Goal: Task Accomplishment & Management: Manage account settings

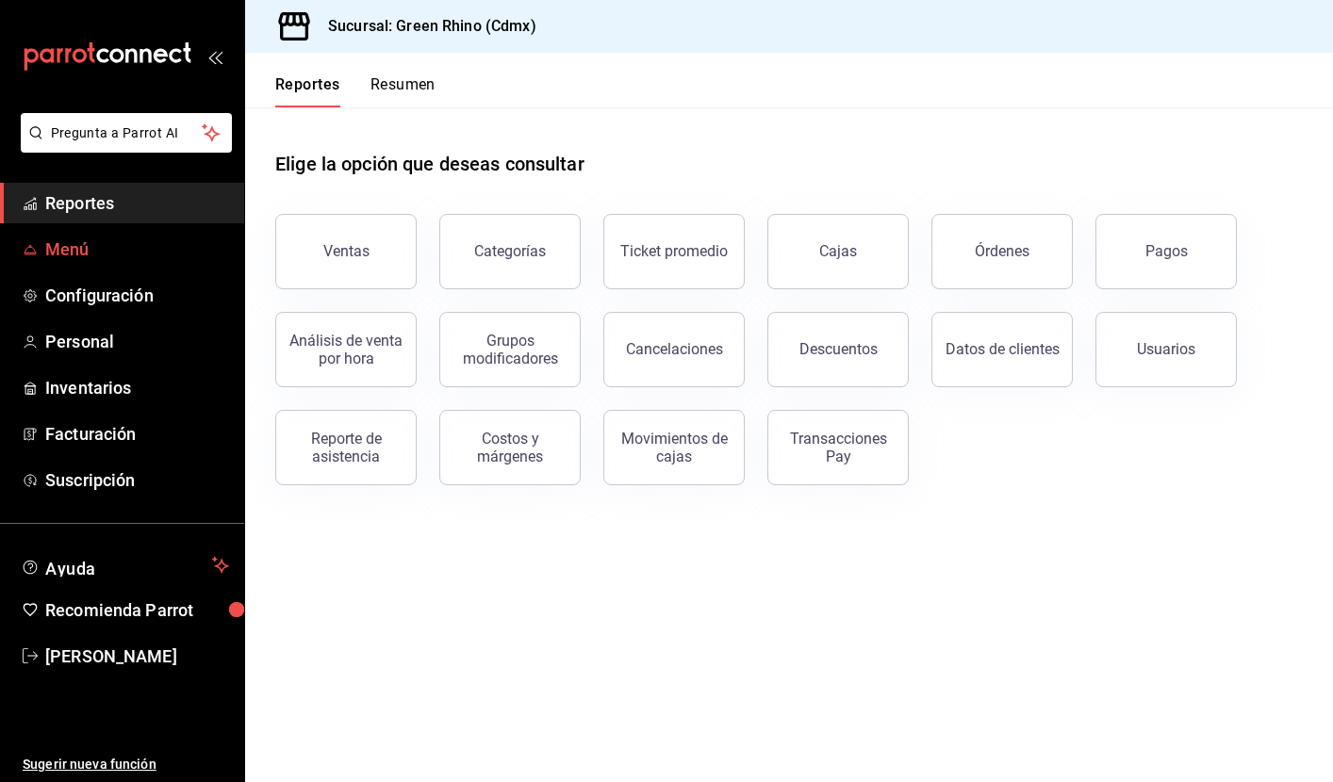
click at [99, 258] on span "Menú" at bounding box center [137, 249] width 184 height 25
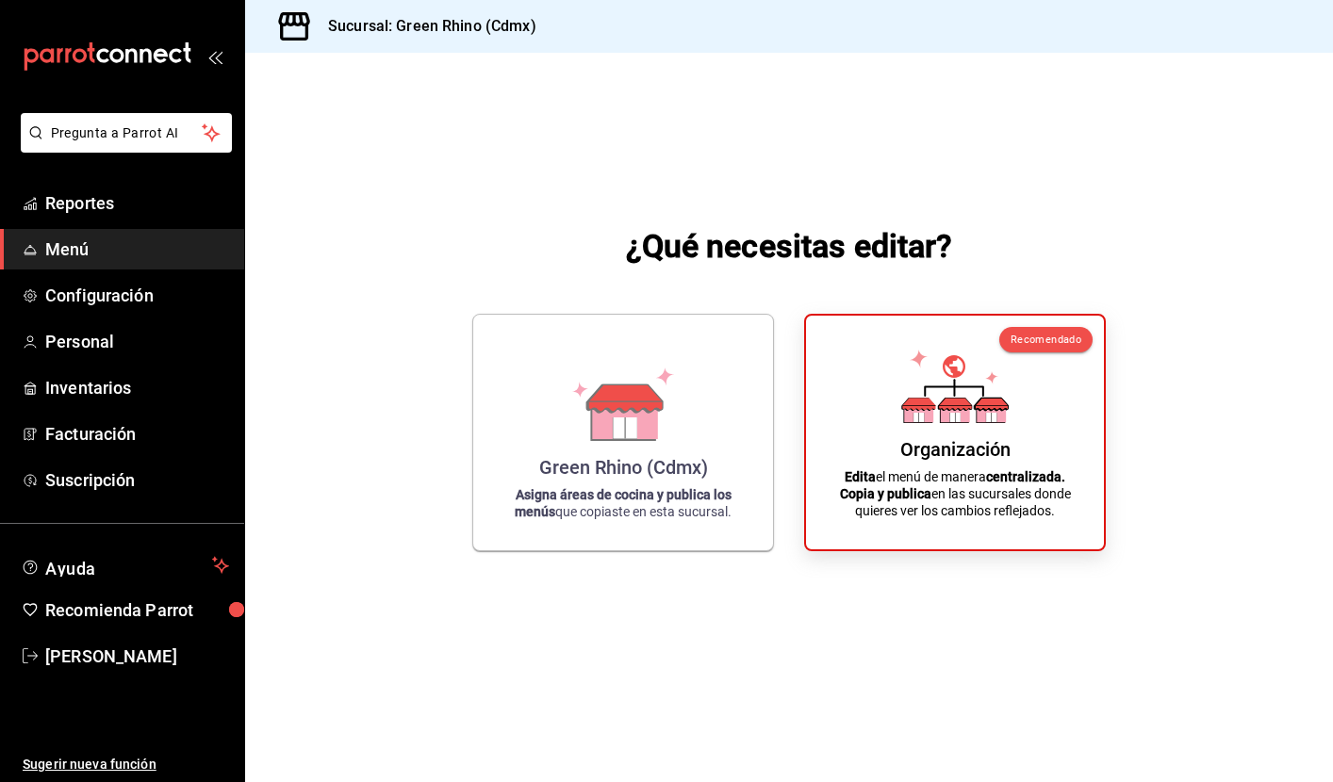
click at [1145, 465] on div "¿Qué necesitas editar? [PERSON_NAME] Rhino (Cdmx) Asigna áreas de cocina y publ…" at bounding box center [789, 387] width 1088 height 669
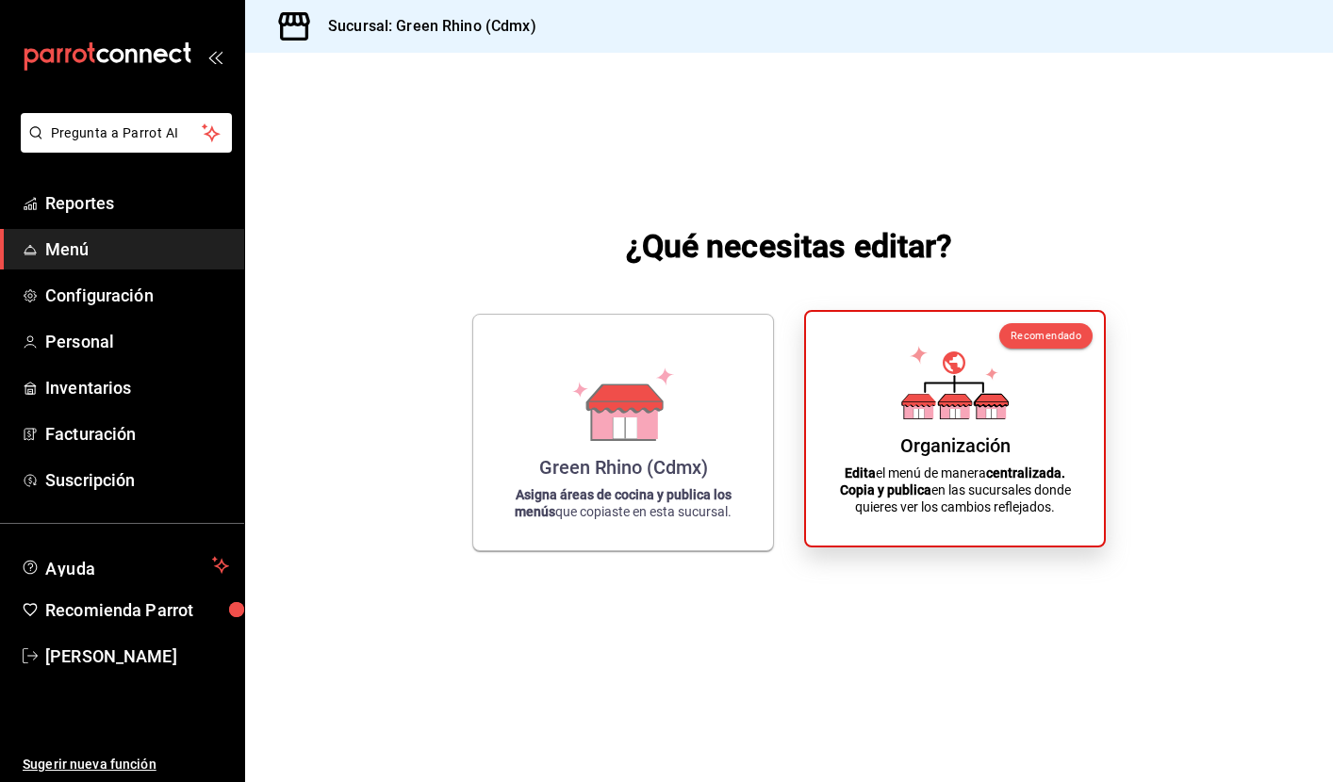
click at [1042, 442] on div "Organización Edita el menú de manera centralizada. Copia y publica en las sucur…" at bounding box center [954, 429] width 253 height 204
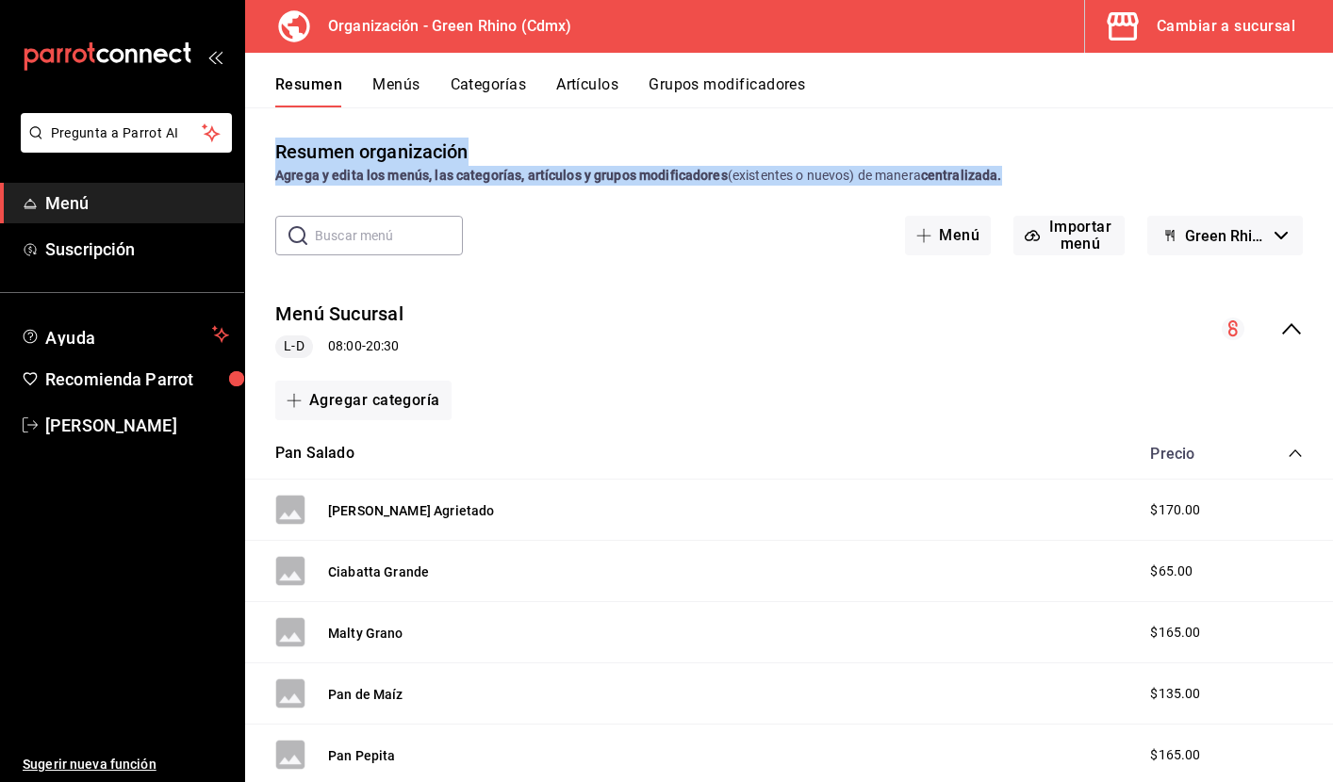
drag, startPoint x: 276, startPoint y: 146, endPoint x: 1081, endPoint y: 180, distance: 805.6
click at [1081, 180] on div "Resumen organización Agrega y edita los menús, las categorías, artículos y grup…" at bounding box center [789, 162] width 1088 height 48
click at [1081, 183] on div "Agrega y edita los menús, las categorías, artículos y grupos modificadores (exi…" at bounding box center [788, 176] width 1027 height 20
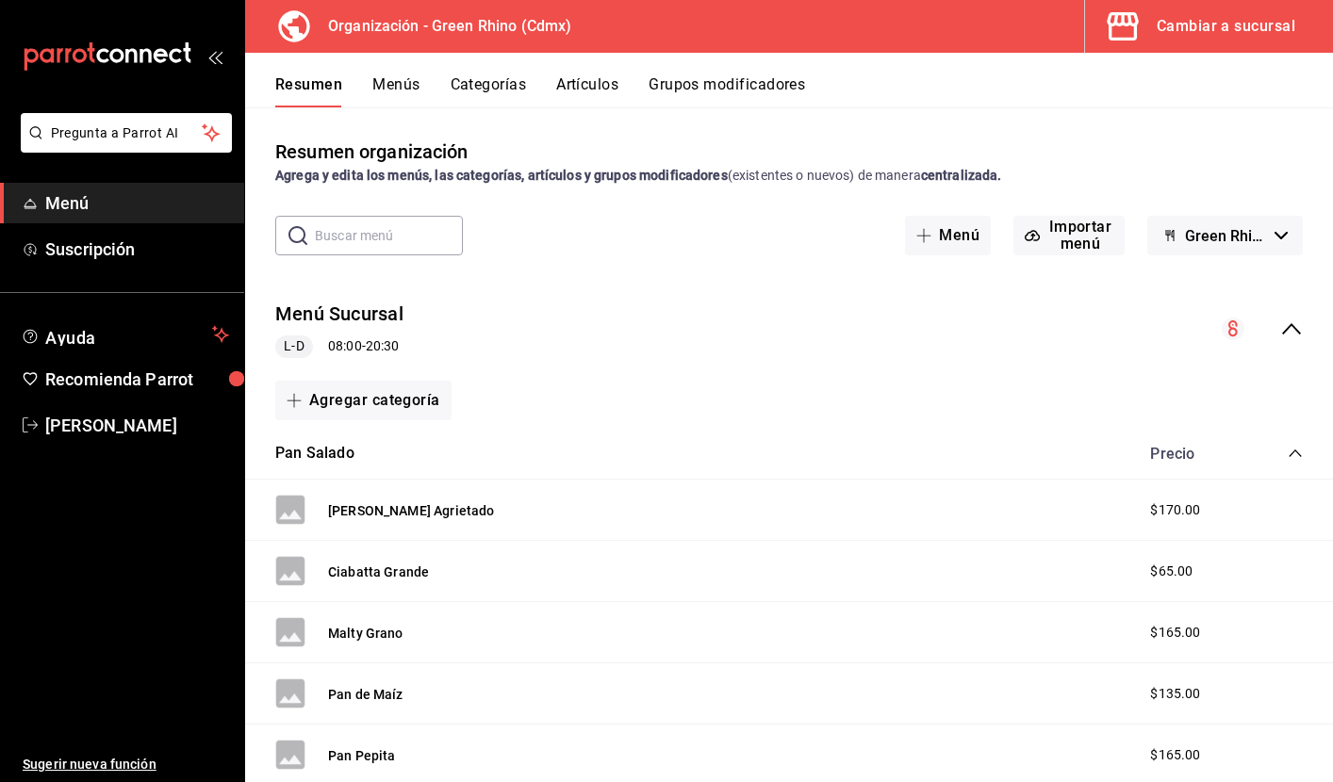
click at [613, 80] on button "Artículos" at bounding box center [587, 91] width 62 height 32
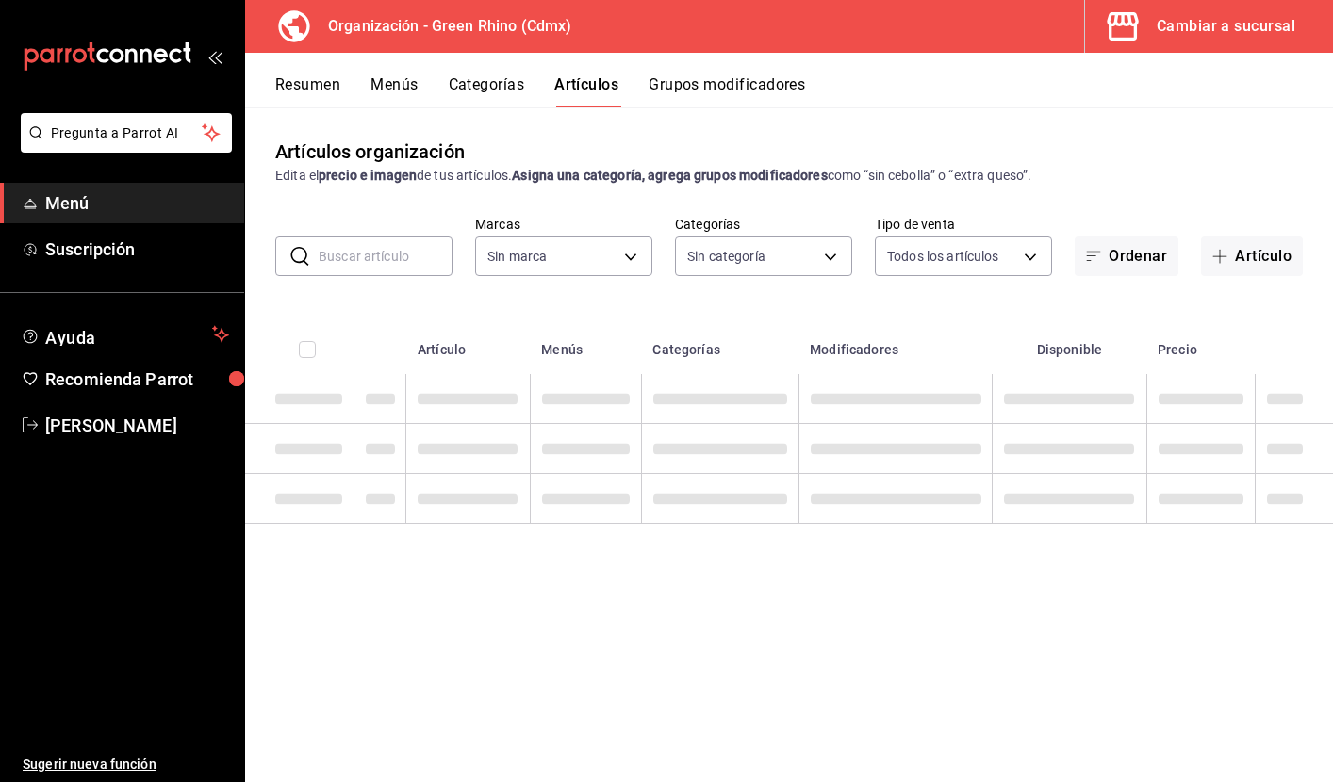
type input "718e4269-ab1b-41b6-b1a3-b54ad853307e"
type input "a63415d0-f08f-4da5-93bf-970c3b860b08,be571465-ace9-4e63-97a2-0382f1ecc6c2,096c3…"
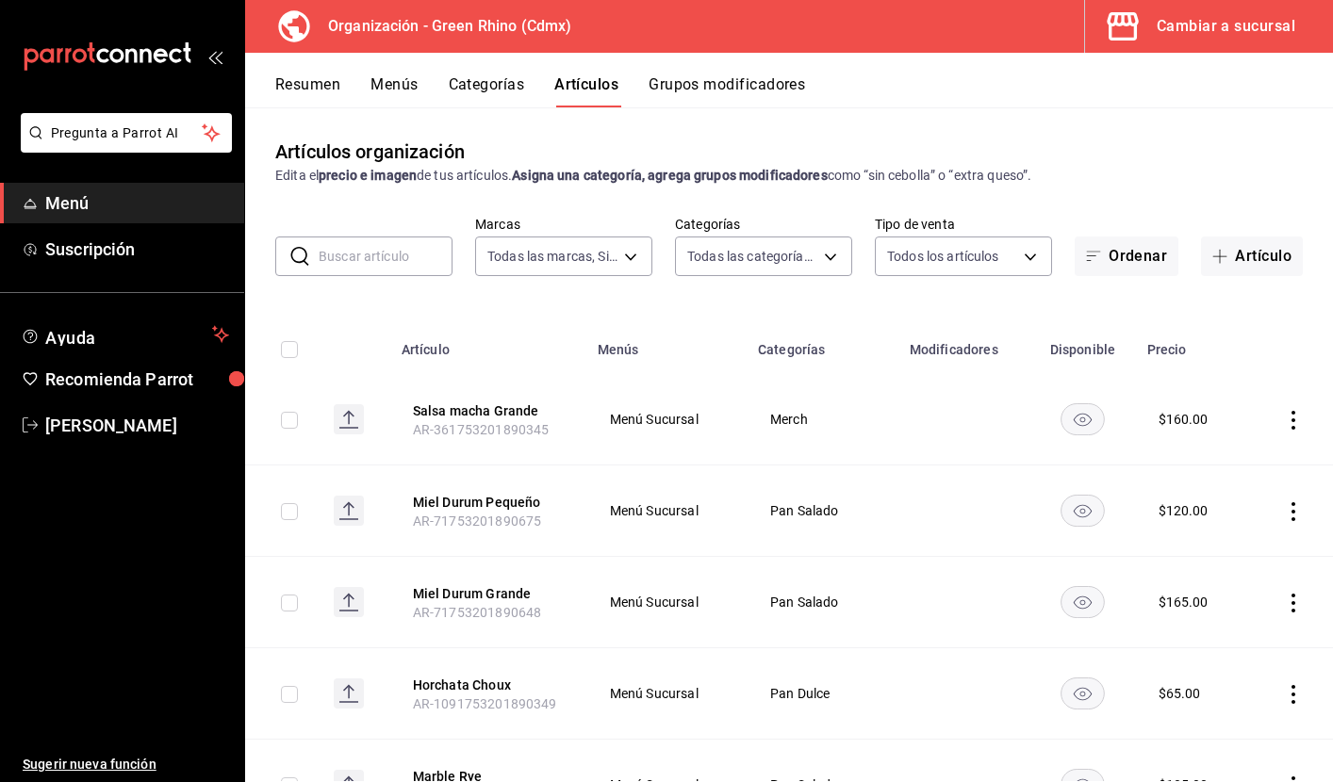
click at [402, 254] on input "text" at bounding box center [386, 257] width 134 height 38
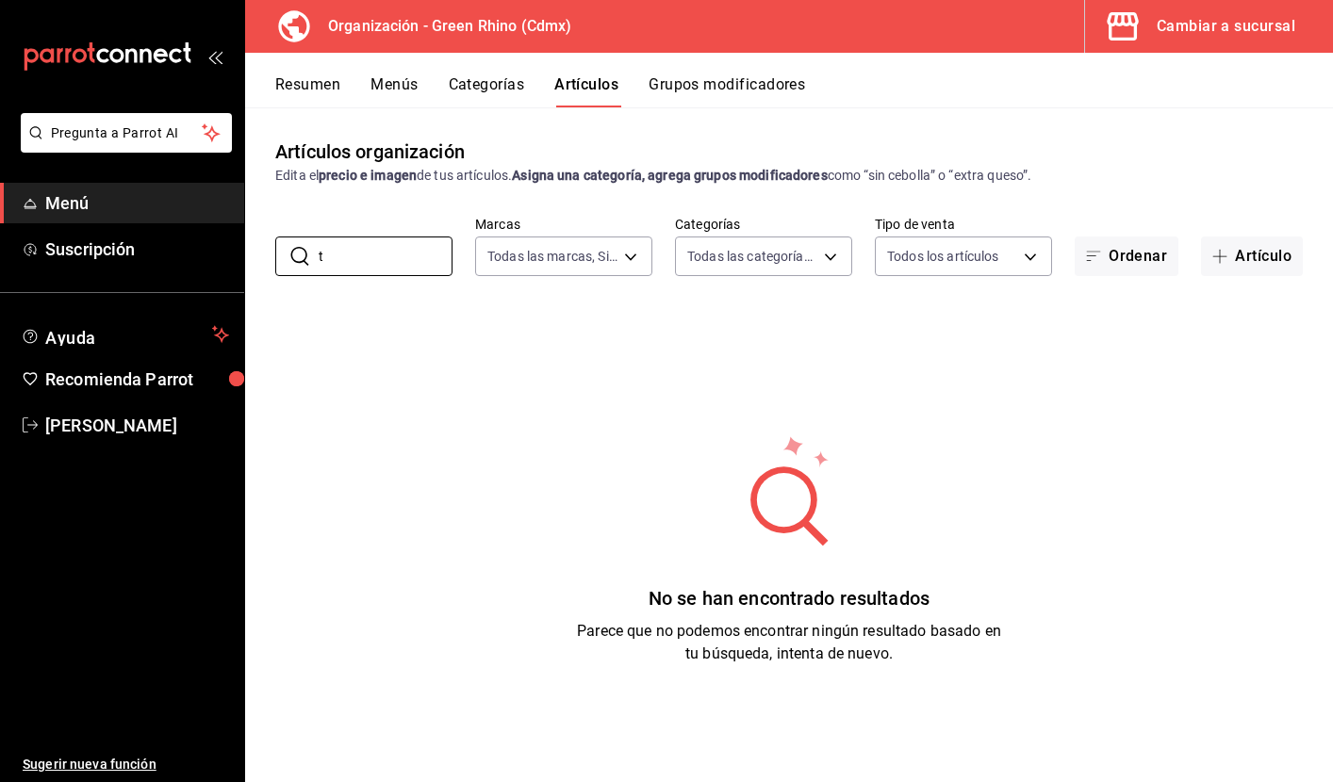
type input "t"
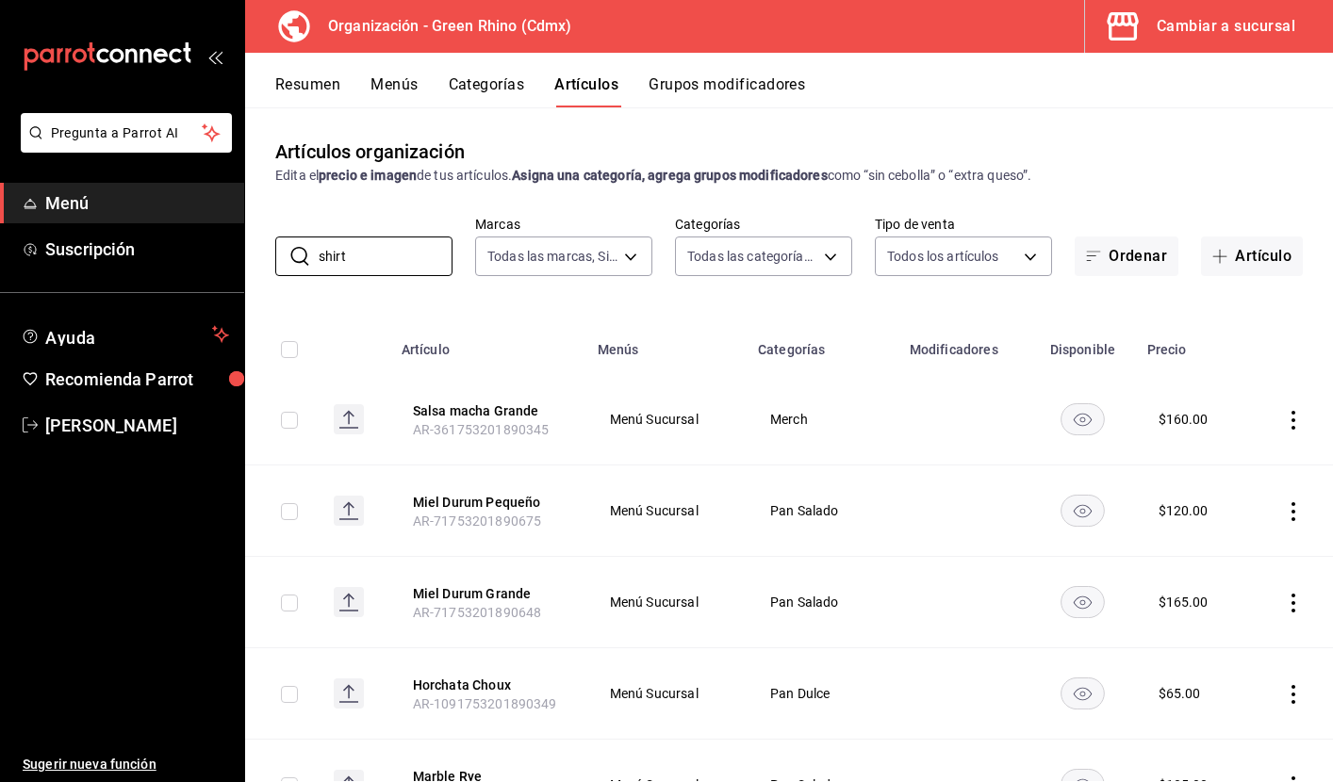
type input "shirt"
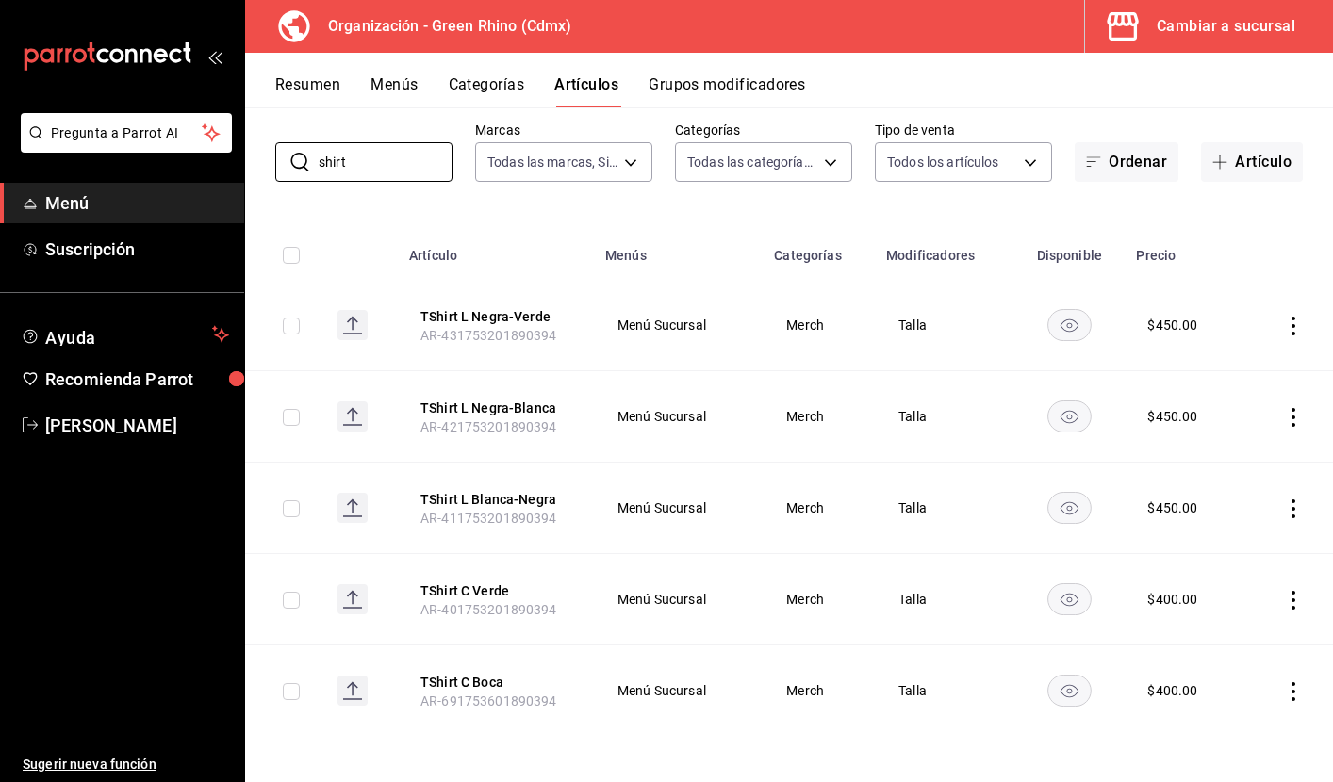
scroll to position [94, 0]
click at [1289, 692] on icon "actions" at bounding box center [1293, 691] width 19 height 19
click at [1230, 690] on span "Duplicar" at bounding box center [1236, 694] width 49 height 20
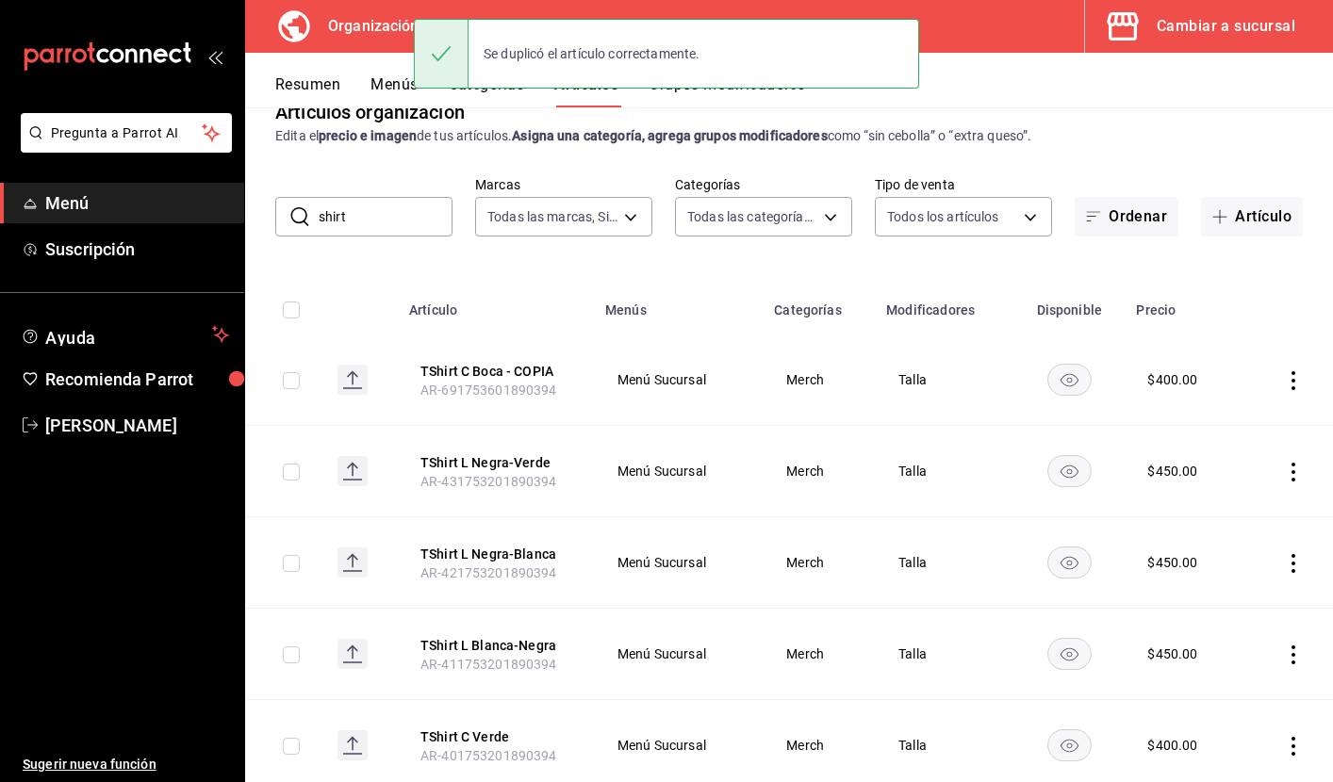
scroll to position [57, 0]
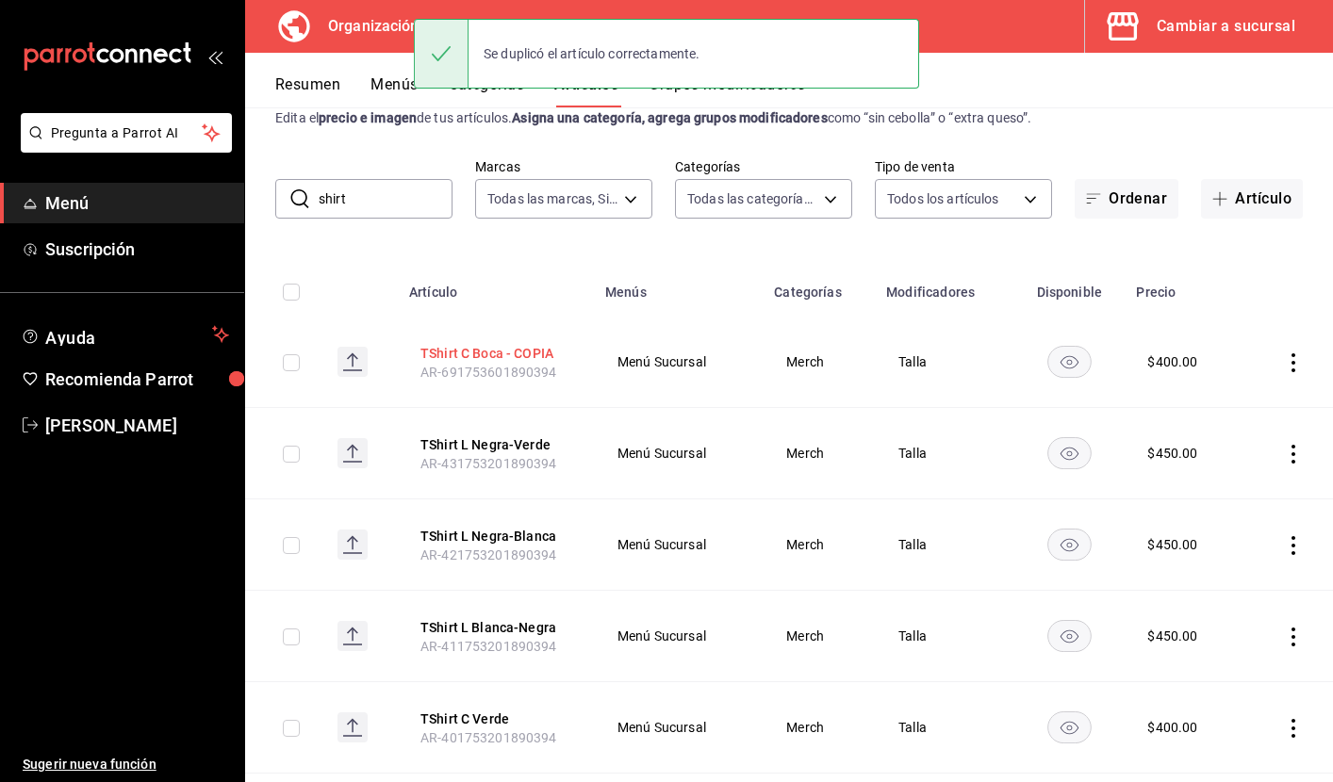
click at [500, 357] on button "TShirt C Boca - COPIA" at bounding box center [495, 353] width 151 height 19
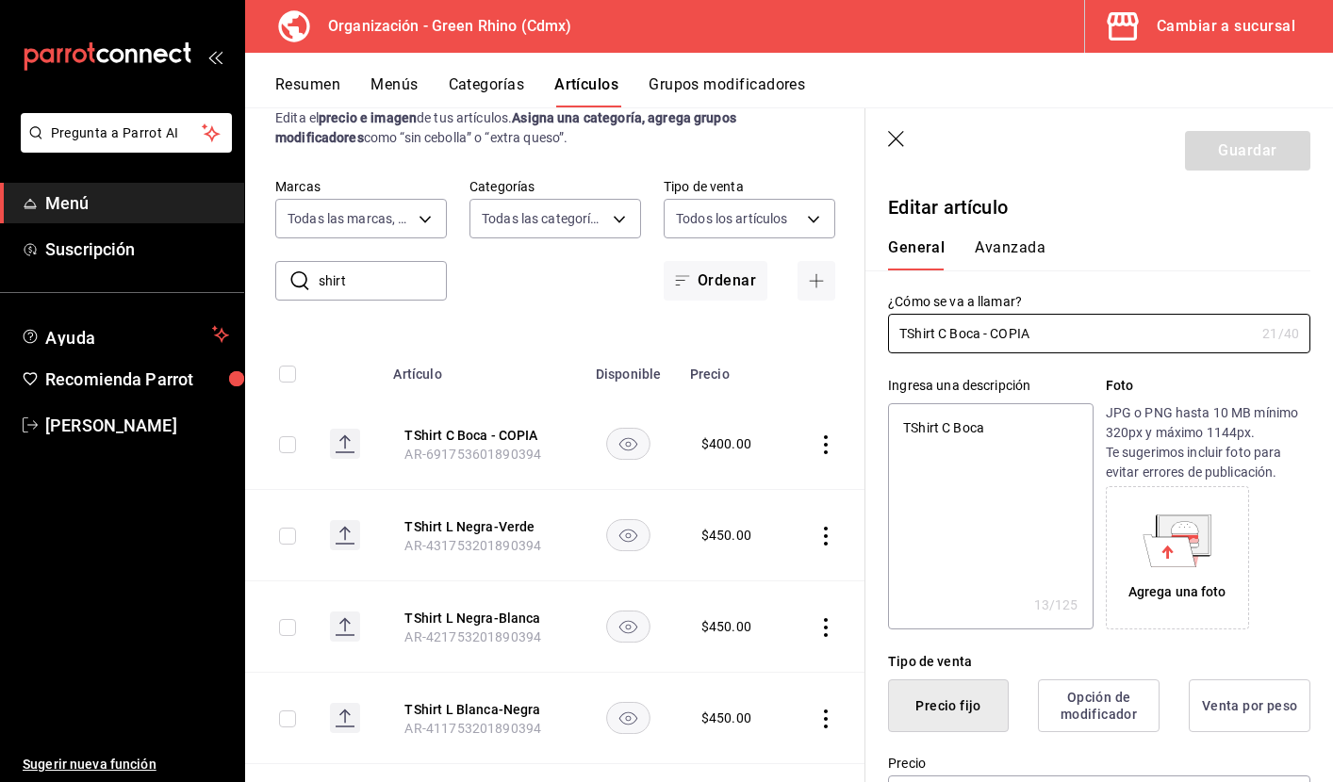
type textarea "x"
type input "$400.00"
drag, startPoint x: 1065, startPoint y: 334, endPoint x: 835, endPoint y: 332, distance: 230.0
click at [835, 332] on main "Artículos organización Edita el precio e imagen de tus artículos. Asigna una ca…" at bounding box center [789, 444] width 1088 height 675
paste input "Playera de Niño"
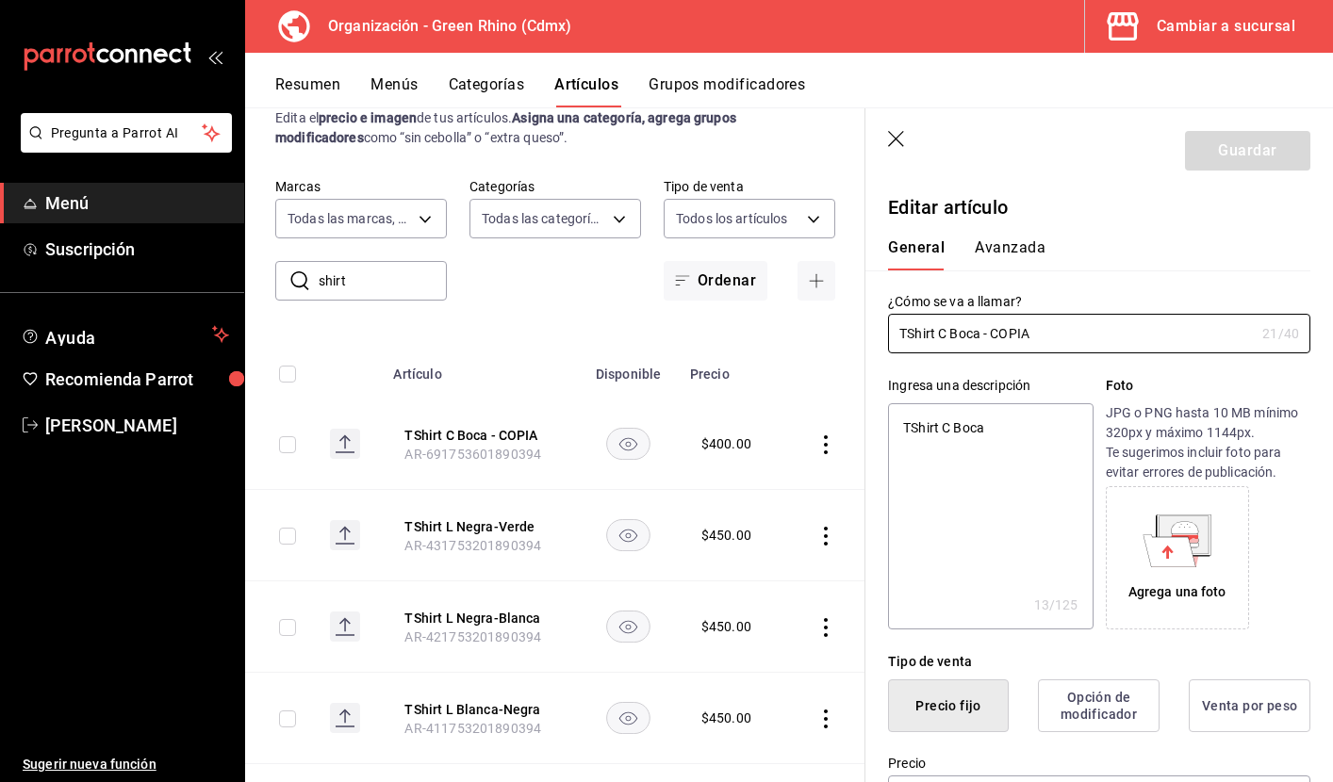
type input "Playera de Niño"
type textarea "x"
type input "Playera de Niño"
click at [1044, 362] on div "Ingresa una descripción TShirt C Boca x 13 /125 ​ Foto JPG o PNG hasta 10 MB mí…" at bounding box center [1087, 491] width 445 height 276
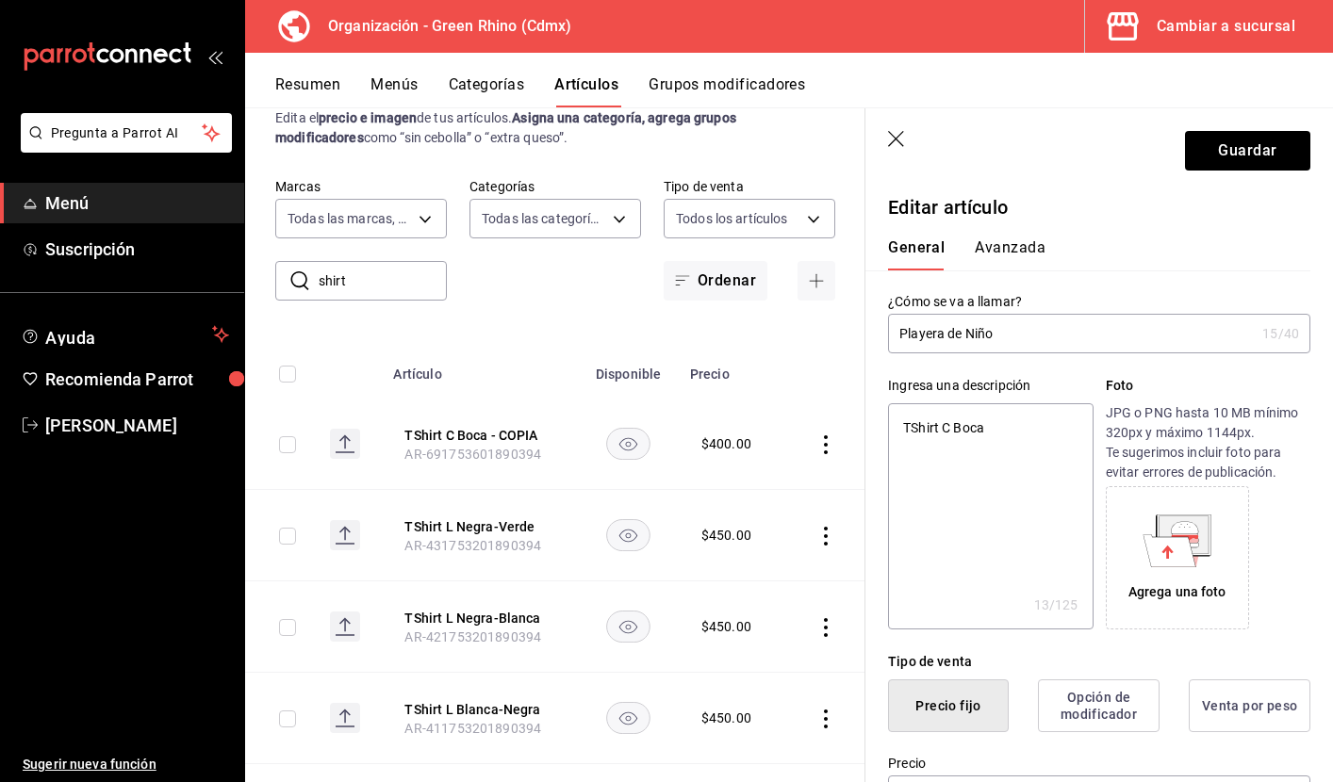
type textarea "x"
drag, startPoint x: 1014, startPoint y: 431, endPoint x: 846, endPoint y: 427, distance: 167.8
click at [846, 427] on main "Artículos organización Edita el precio e imagen de tus artículos. Asigna una ca…" at bounding box center [789, 444] width 1088 height 675
paste textarea "Playera de Niño"
type textarea "Playera de Niño"
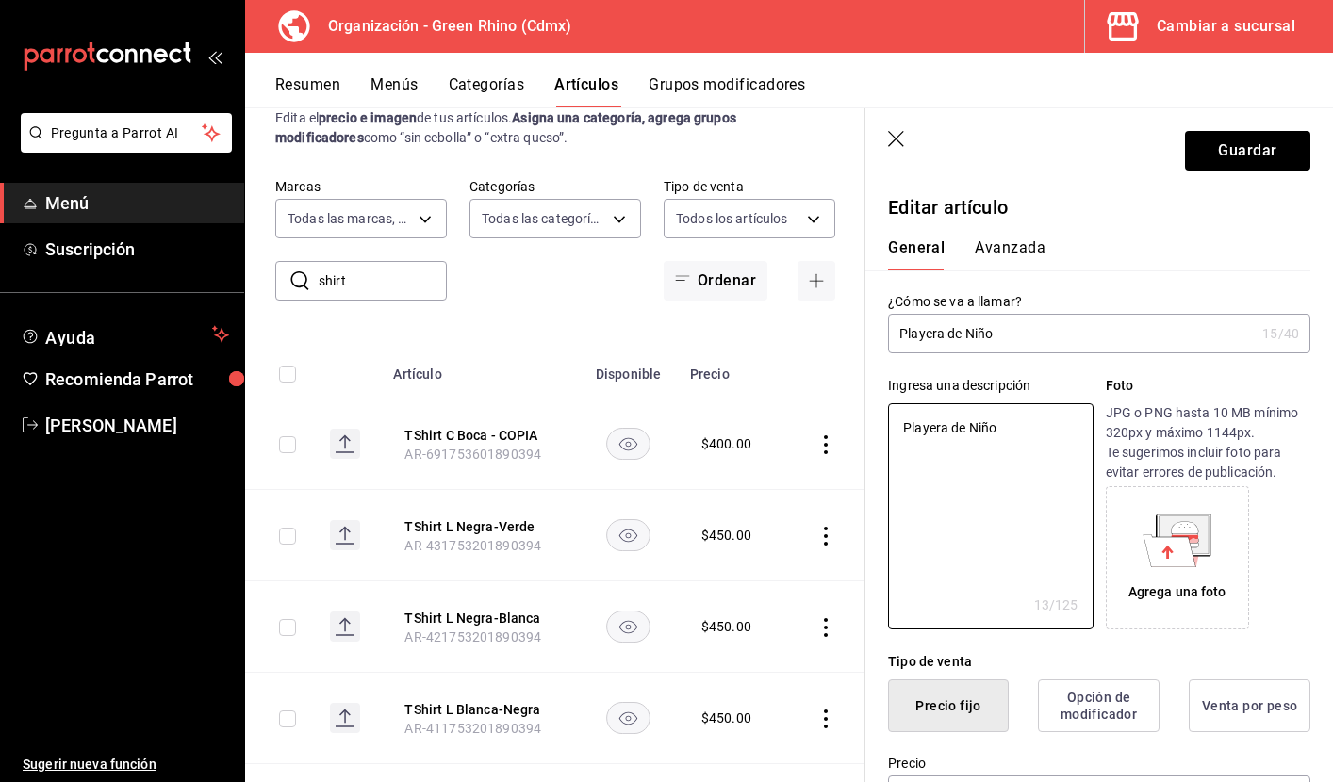
type textarea "x"
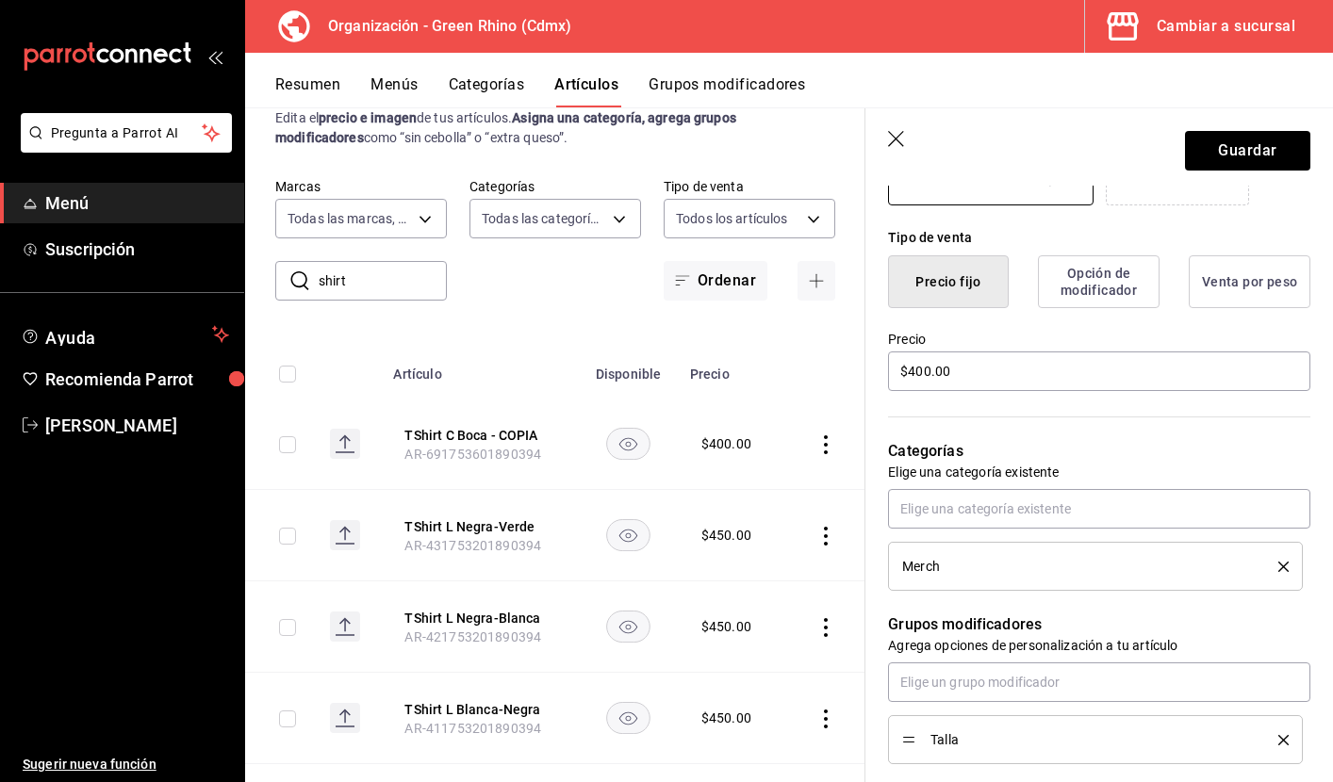
scroll to position [468, 0]
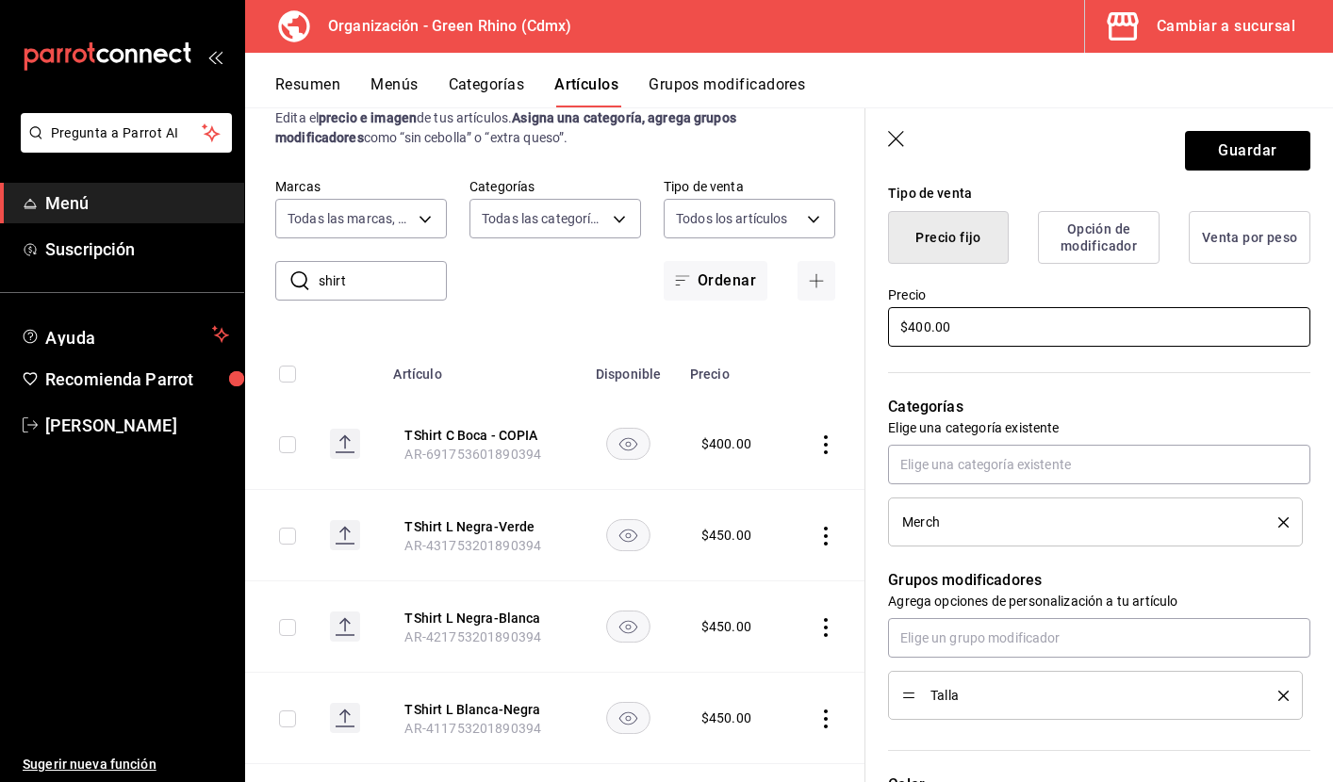
type textarea "Playera de Niño"
click at [985, 336] on input "$400.00" at bounding box center [1099, 327] width 422 height 40
type textarea "x"
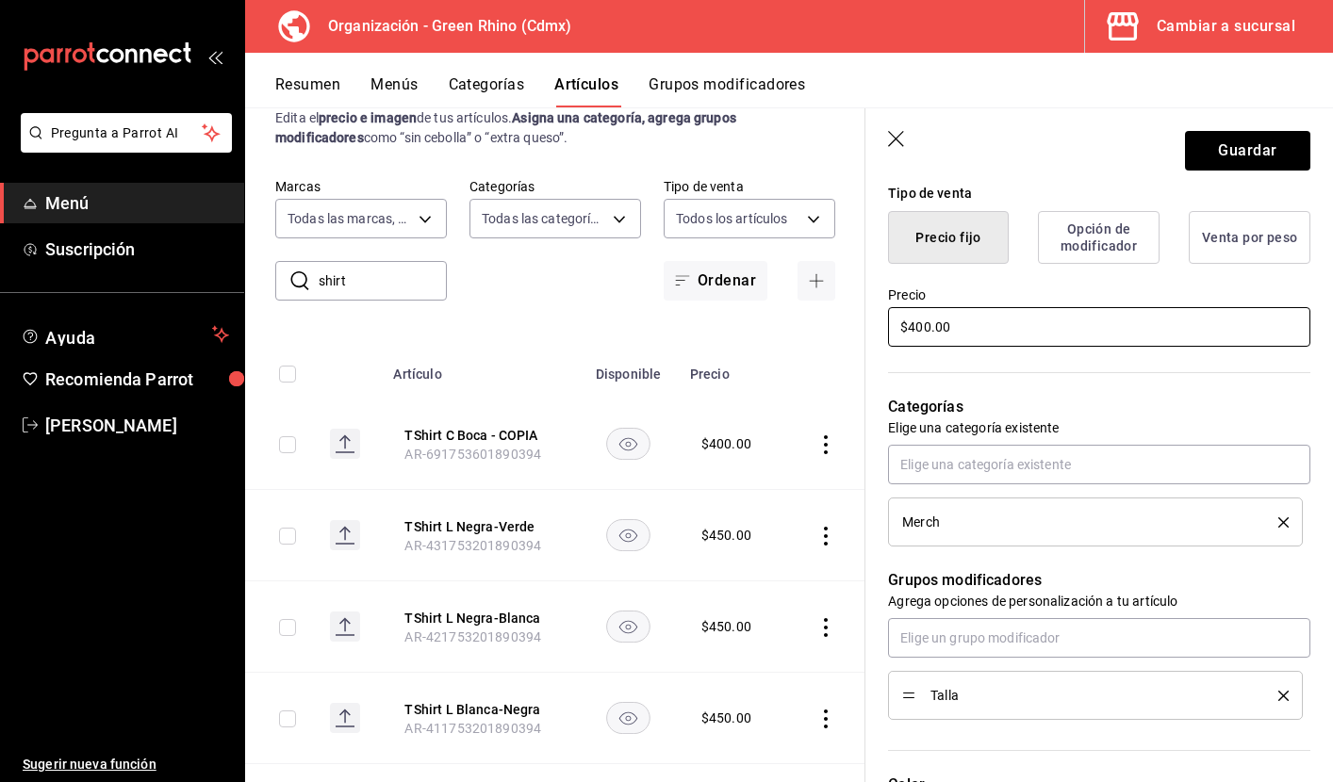
type input "$2.00"
type textarea "x"
type input "$25.00"
type textarea "x"
type input "$250.00"
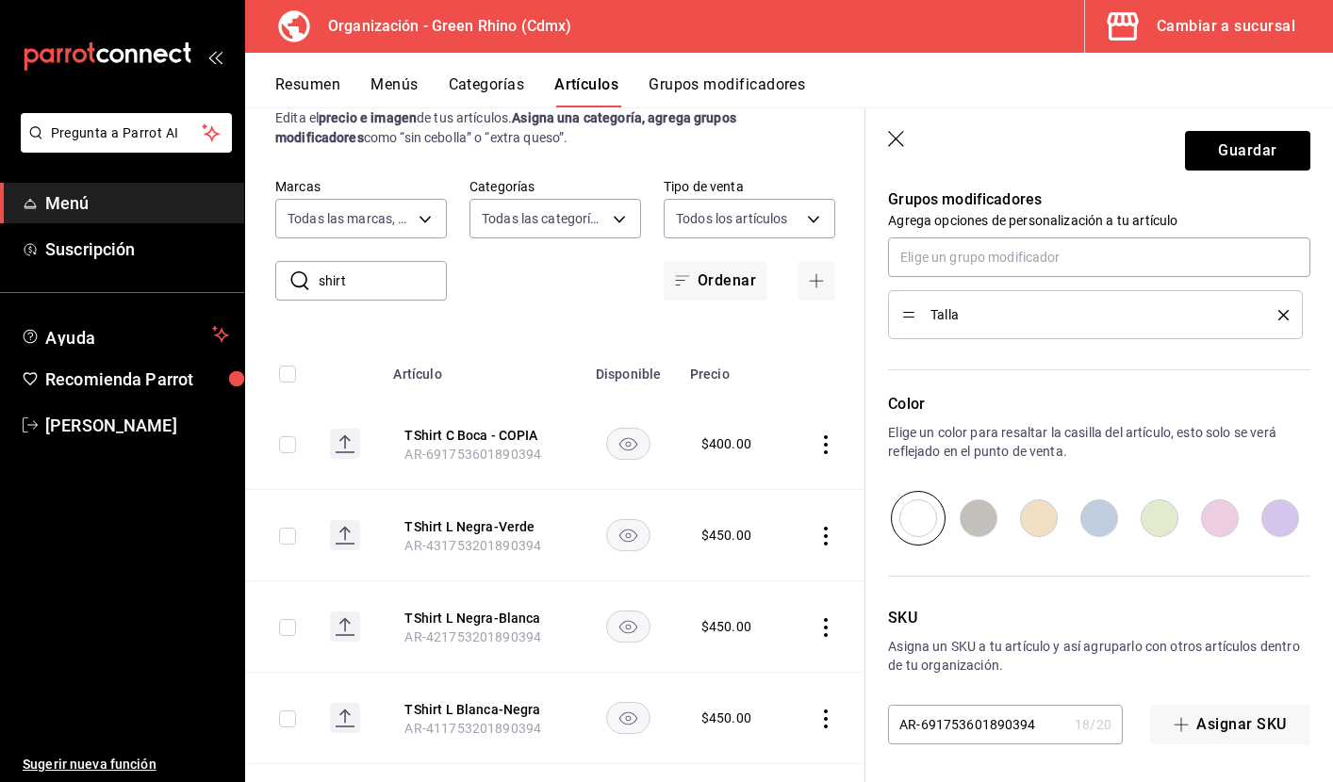
scroll to position [849, 0]
click at [1011, 727] on input "AR-691753601890394" at bounding box center [977, 725] width 179 height 38
type textarea "x"
type input "AR-69175360189039"
type textarea "x"
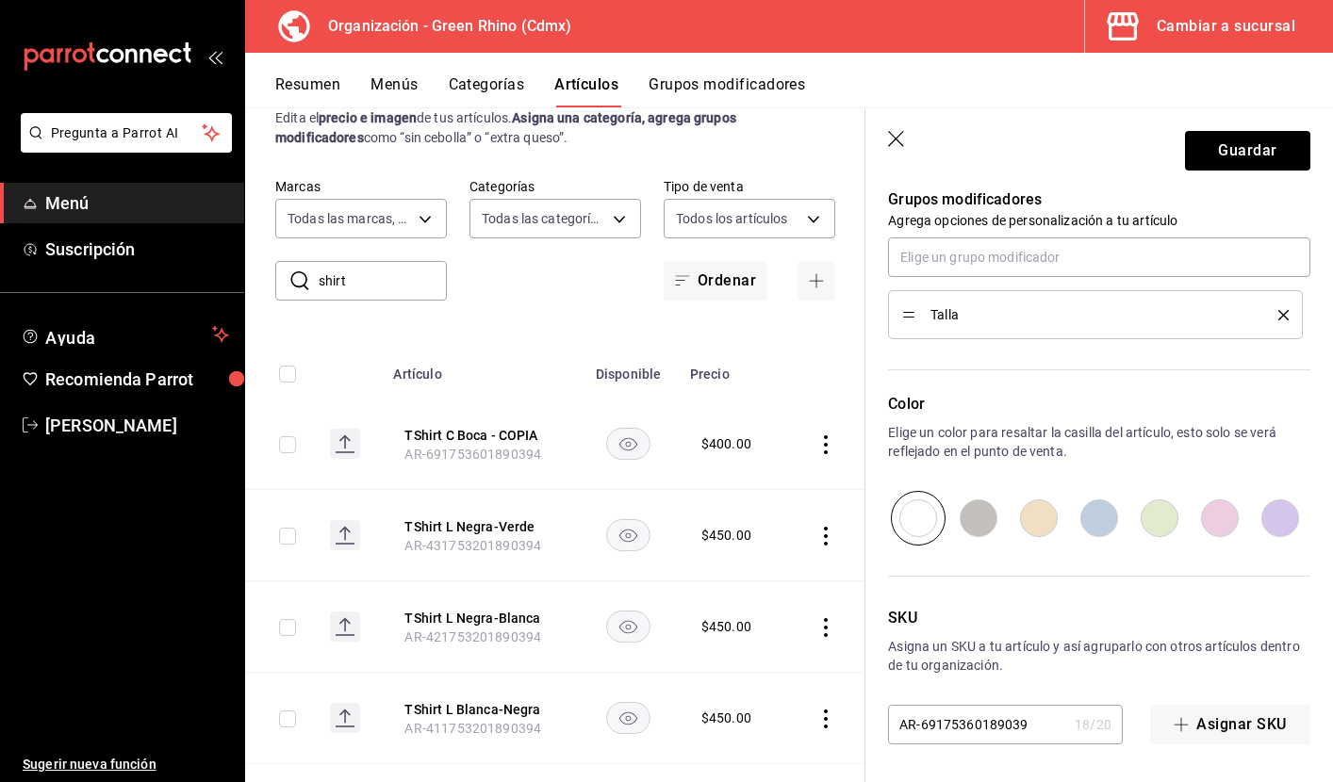
type input "AR-6917536018903"
type textarea "x"
type input "AR-691753601890"
type textarea "x"
type input "AR-6917536018904"
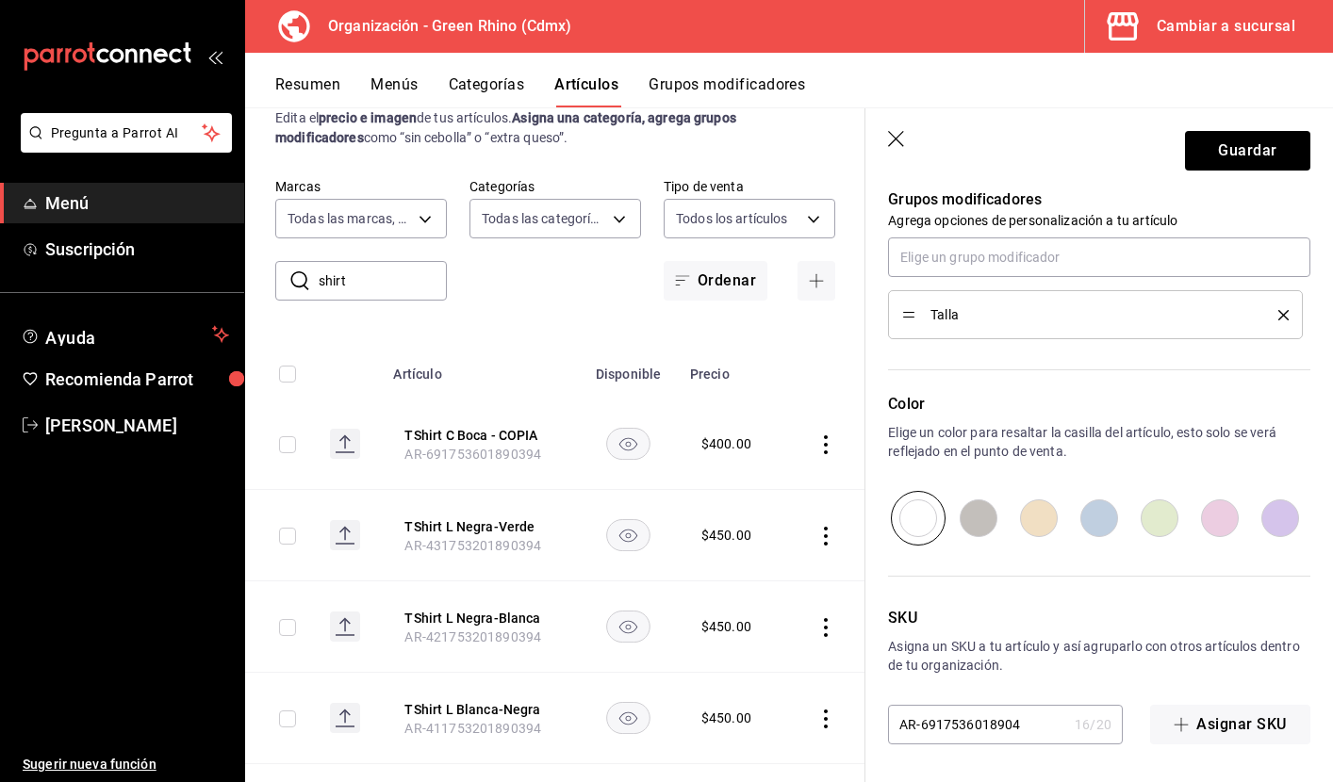
type textarea "x"
type input "AR-69175360189049"
type textarea "x"
type input "AR-691753601890493"
type textarea "x"
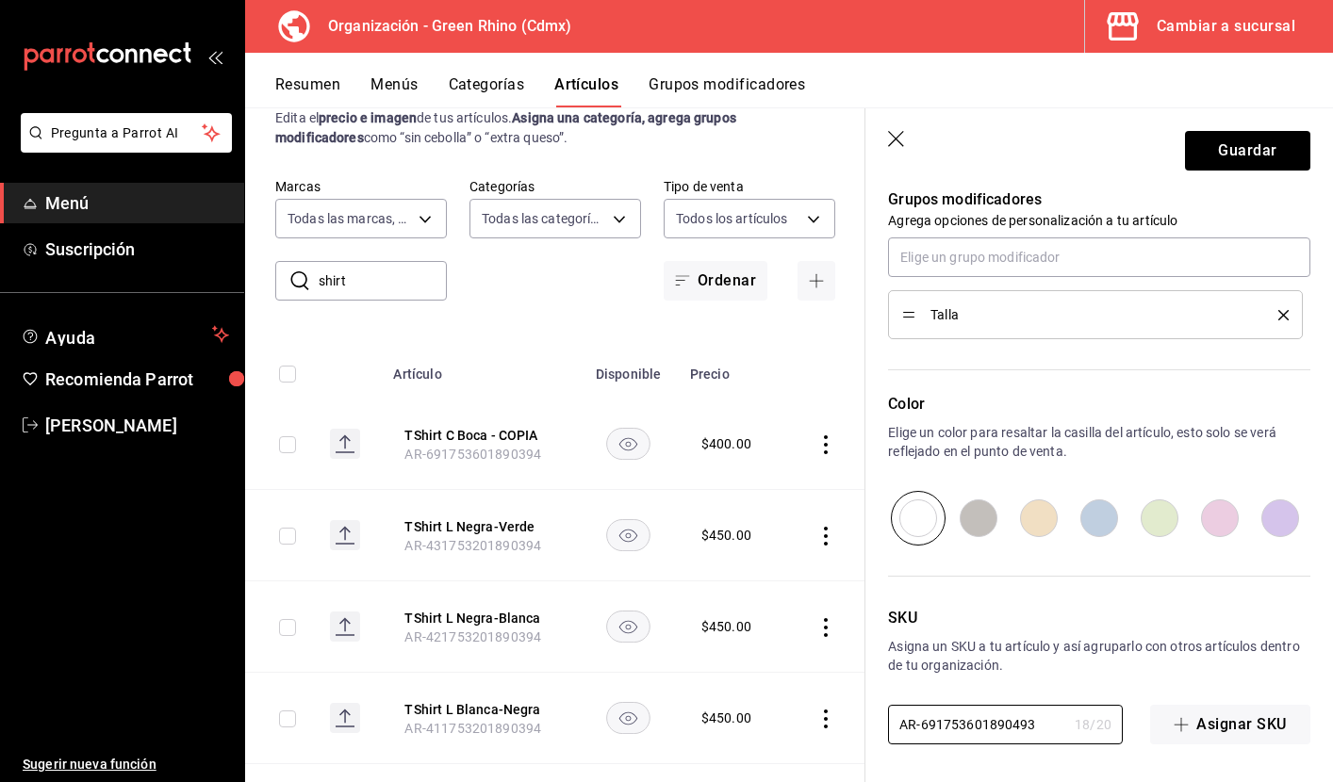
type input "AR-691753601890493"
click at [1145, 614] on p "SKU" at bounding box center [1099, 618] width 422 height 23
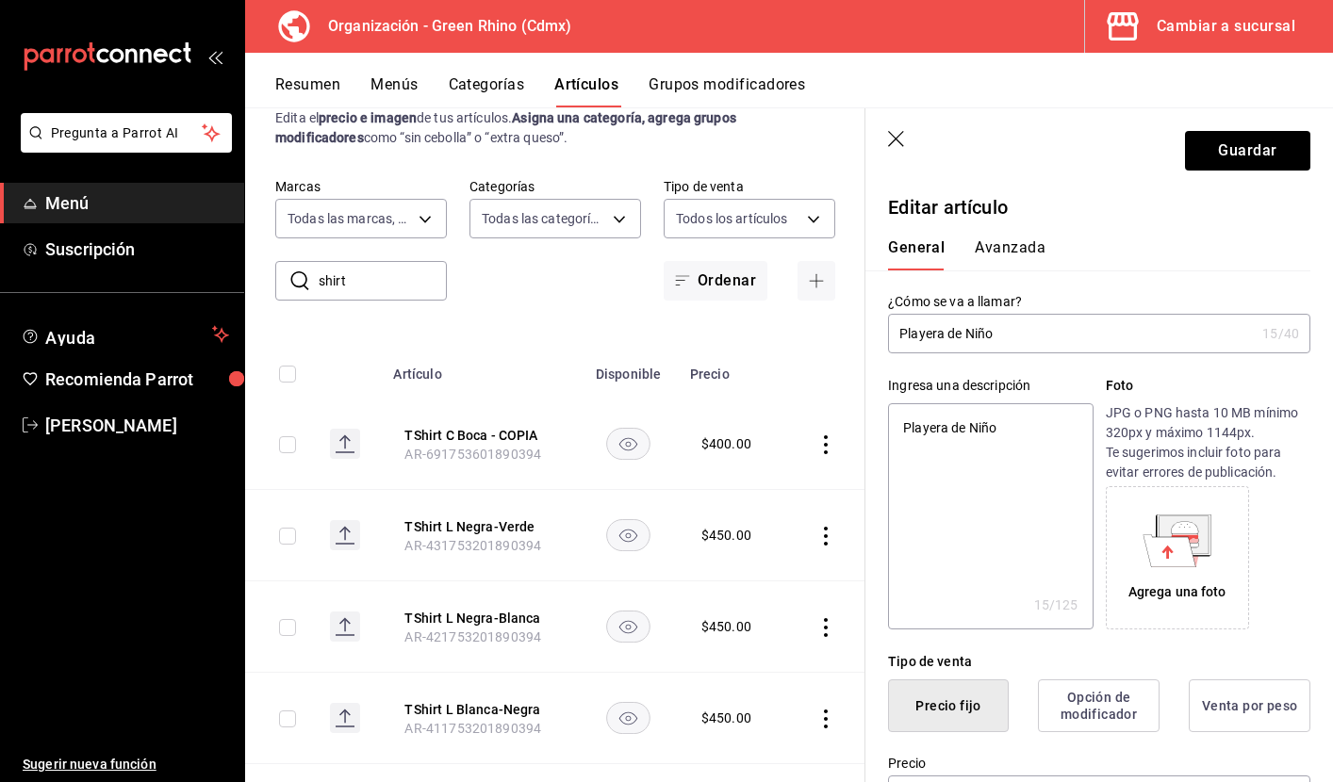
scroll to position [0, 0]
click at [1015, 245] on button "Avanzada" at bounding box center [1010, 254] width 71 height 32
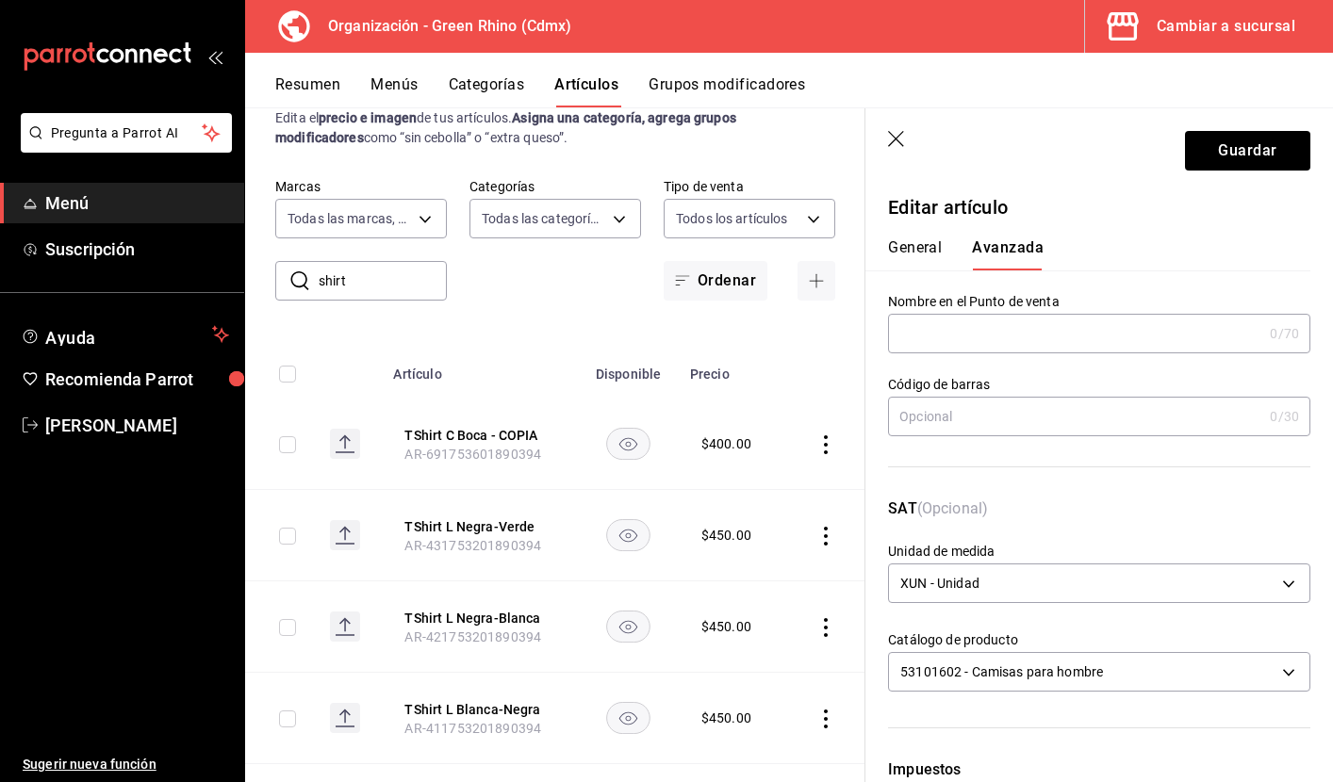
click at [1021, 334] on input "text" at bounding box center [1075, 334] width 374 height 38
paste input "Playera de Niño"
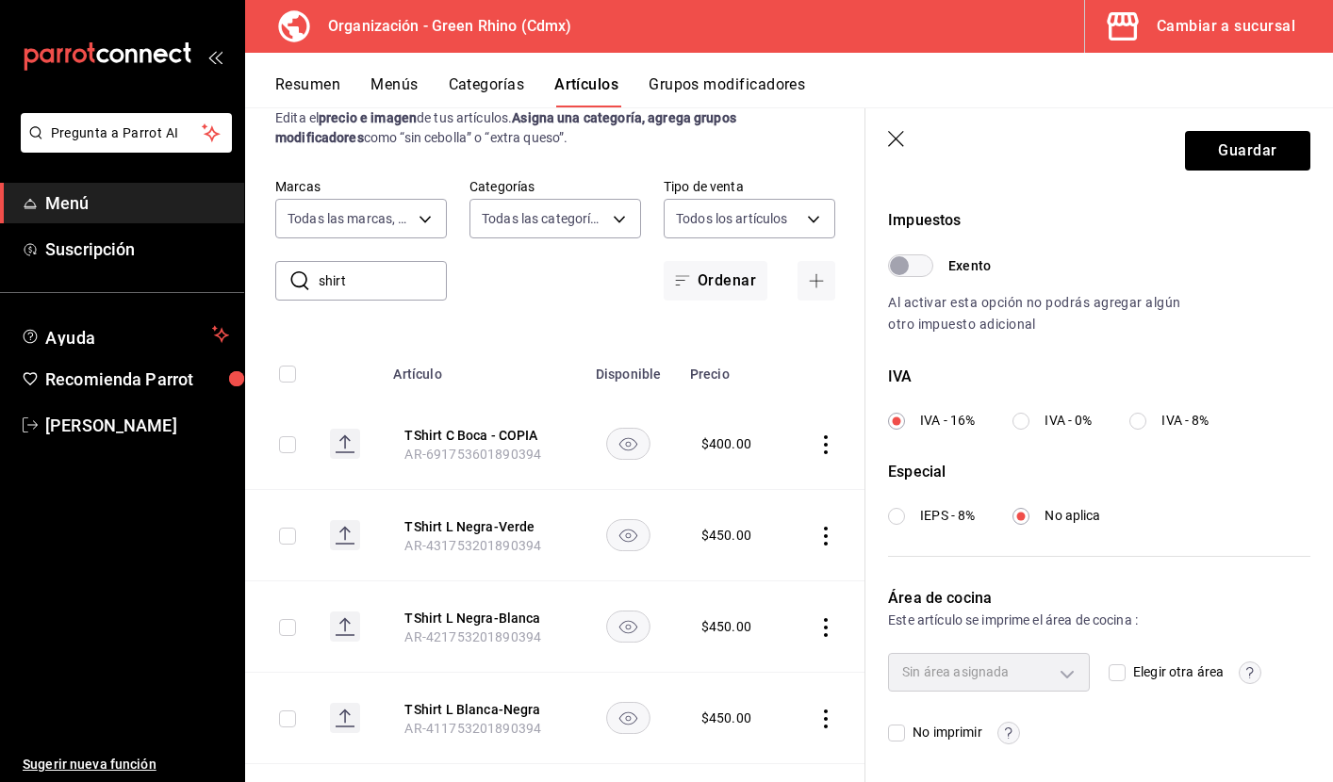
scroll to position [549, 0]
type input "Playera de Niño"
click at [1220, 154] on button "Guardar" at bounding box center [1247, 151] width 125 height 40
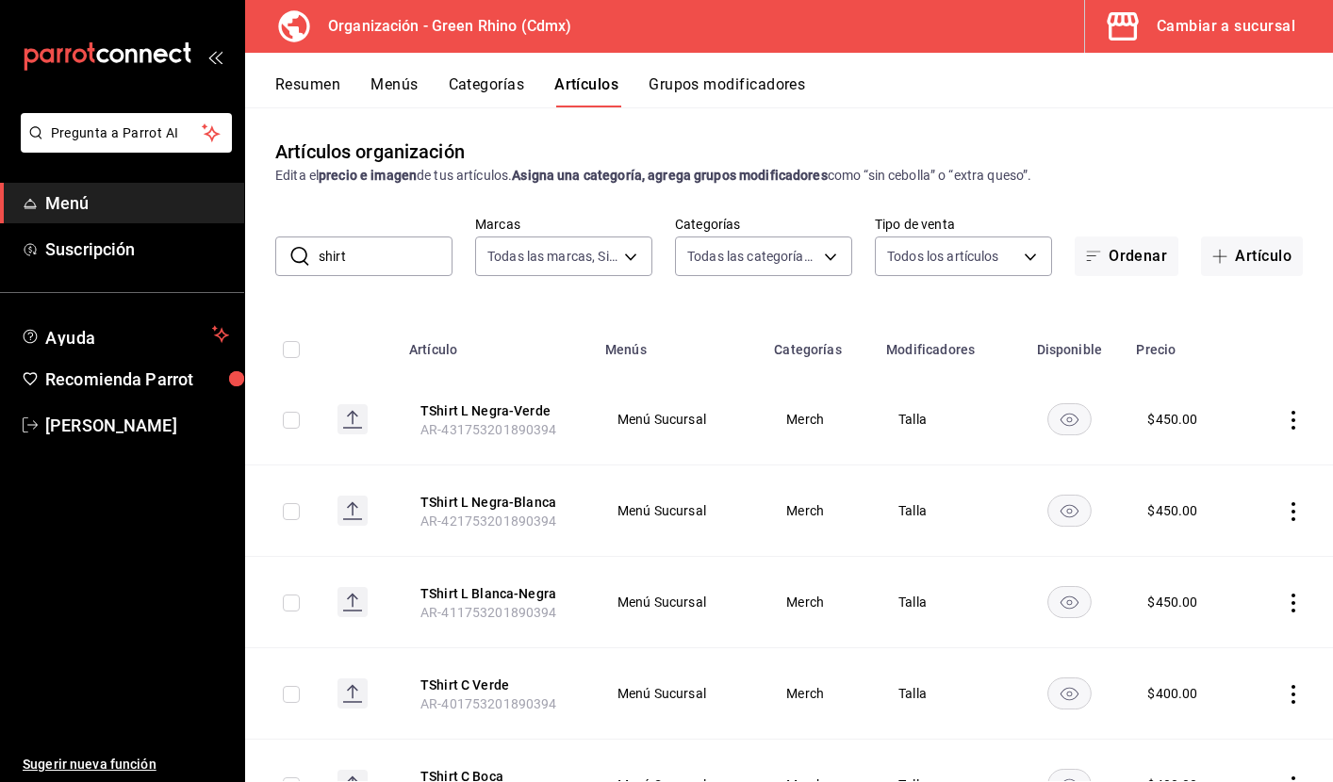
click at [390, 255] on input "shirt" at bounding box center [386, 257] width 134 height 38
type input "playera"
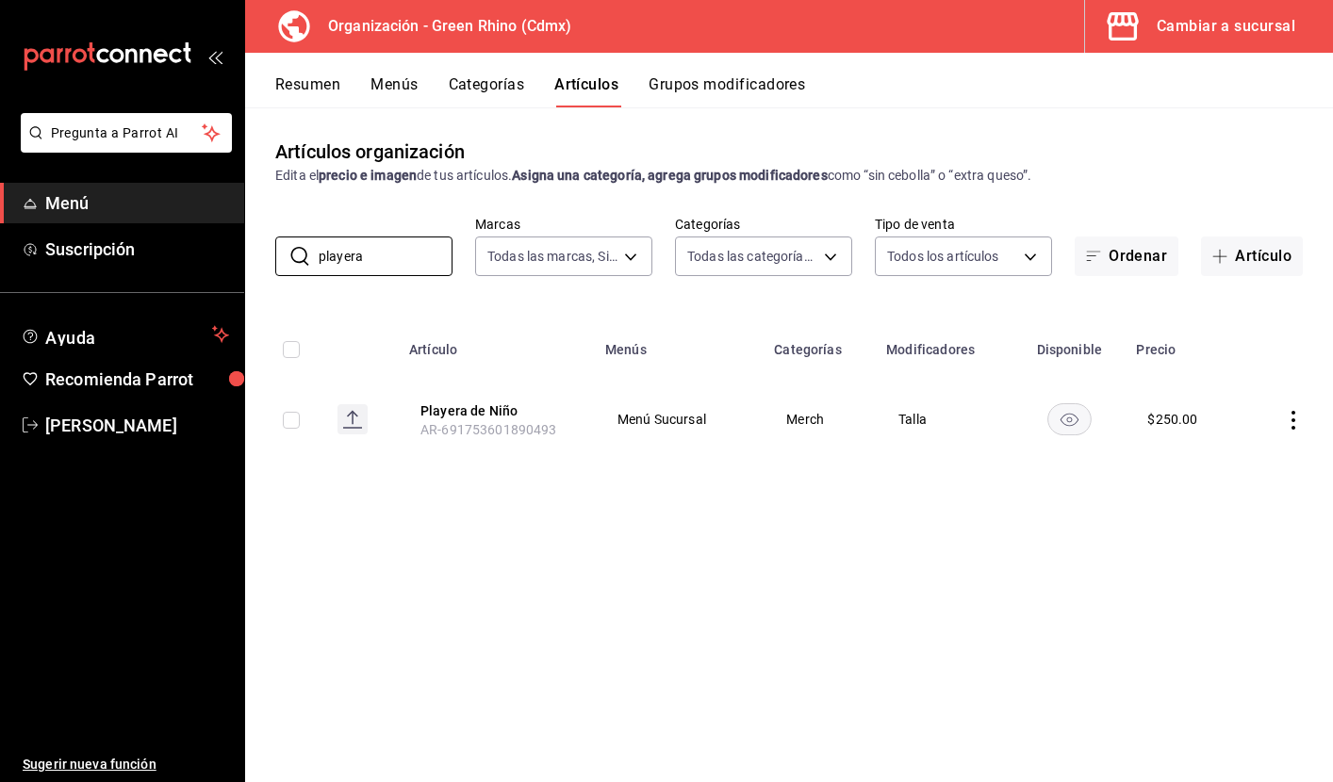
click at [408, 88] on button "Menús" at bounding box center [393, 91] width 47 height 32
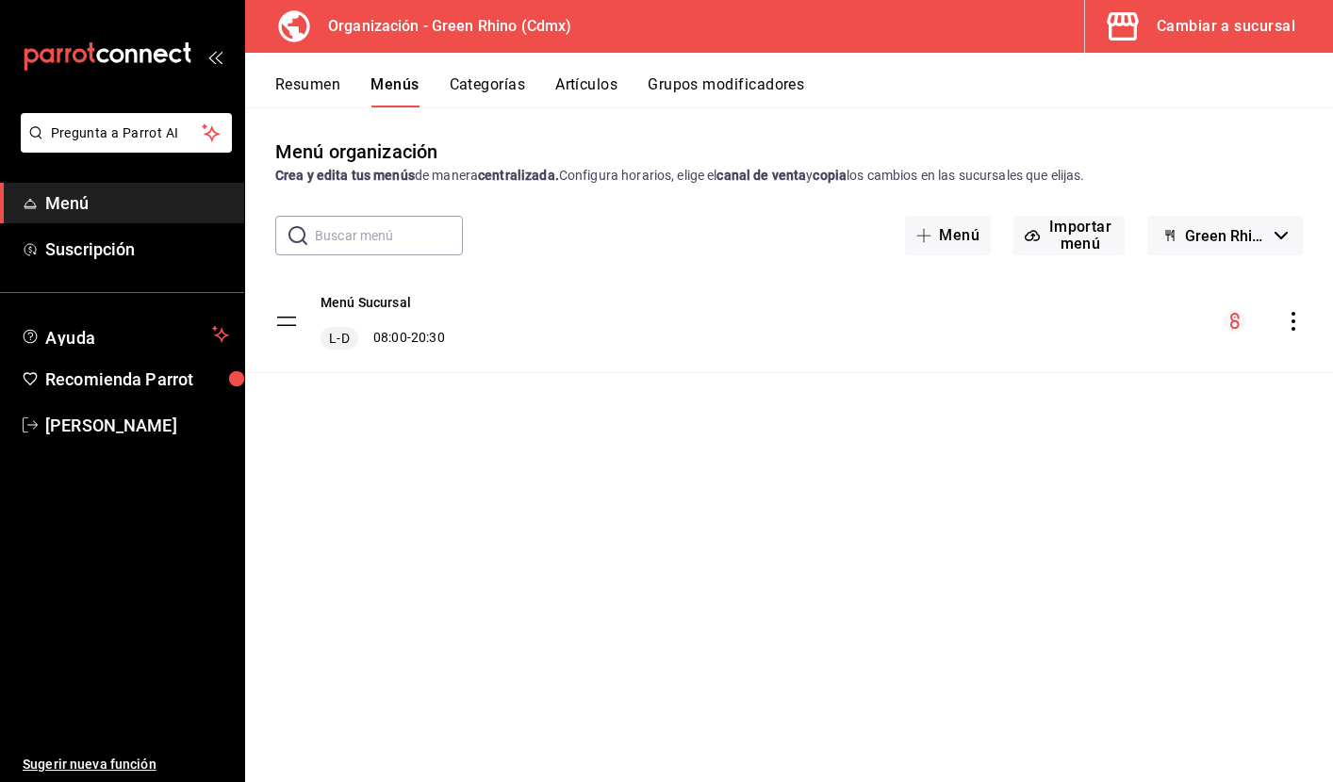
click at [477, 77] on button "Categorías" at bounding box center [488, 91] width 76 height 32
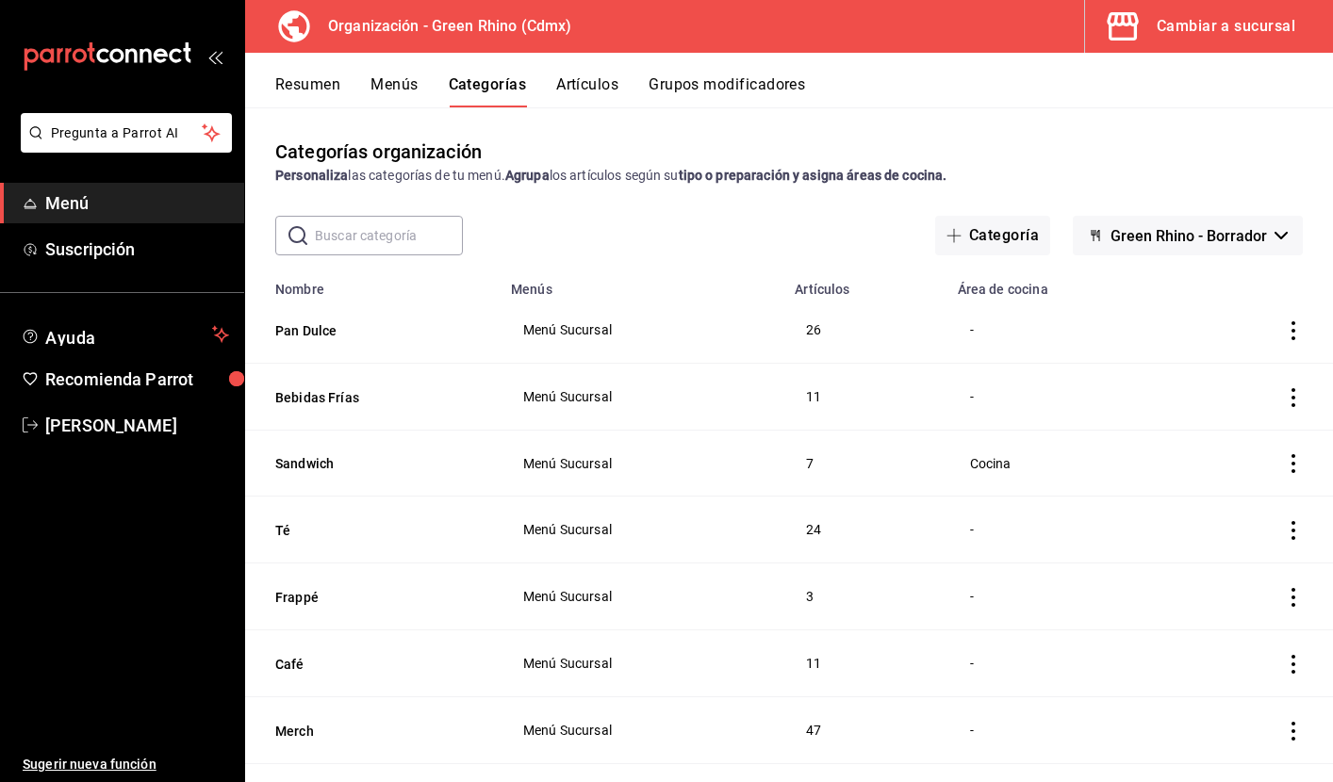
click at [317, 83] on button "Resumen" at bounding box center [307, 91] width 65 height 32
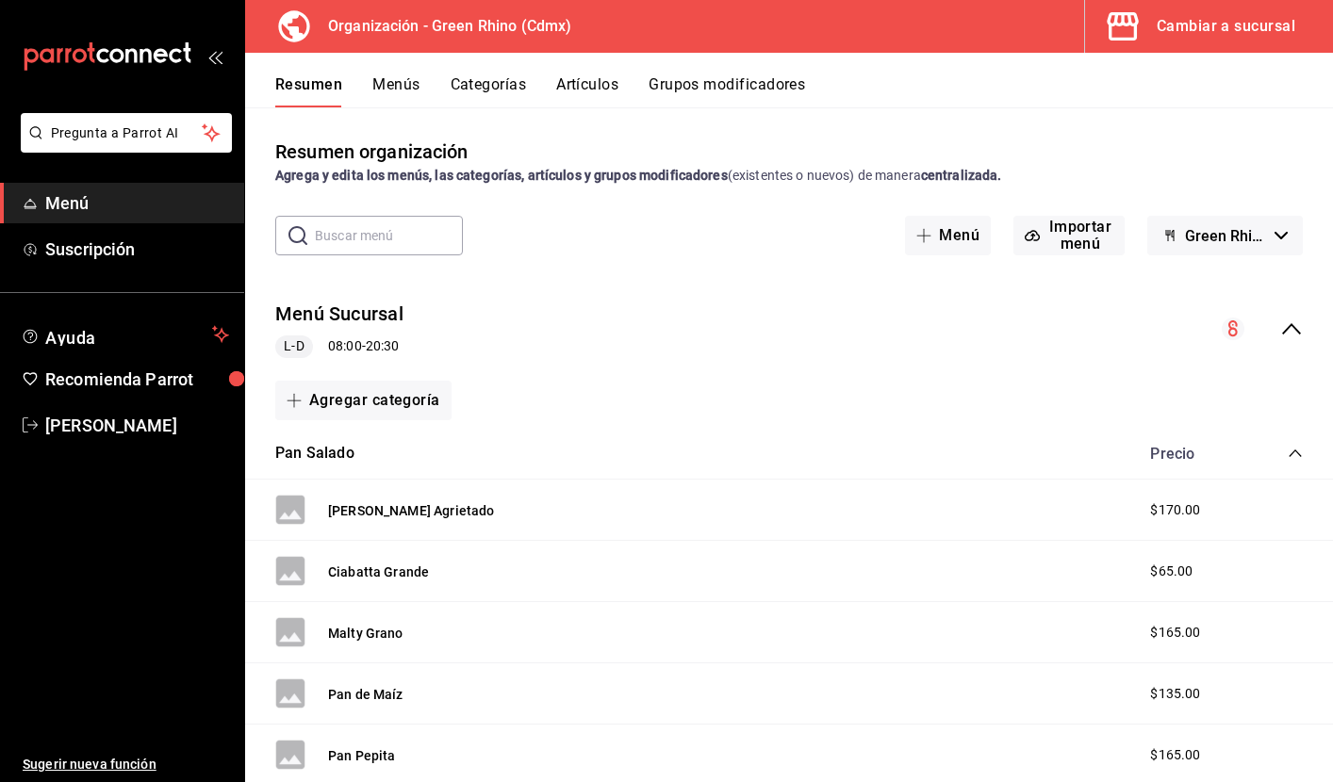
click at [575, 87] on button "Artículos" at bounding box center [587, 91] width 62 height 32
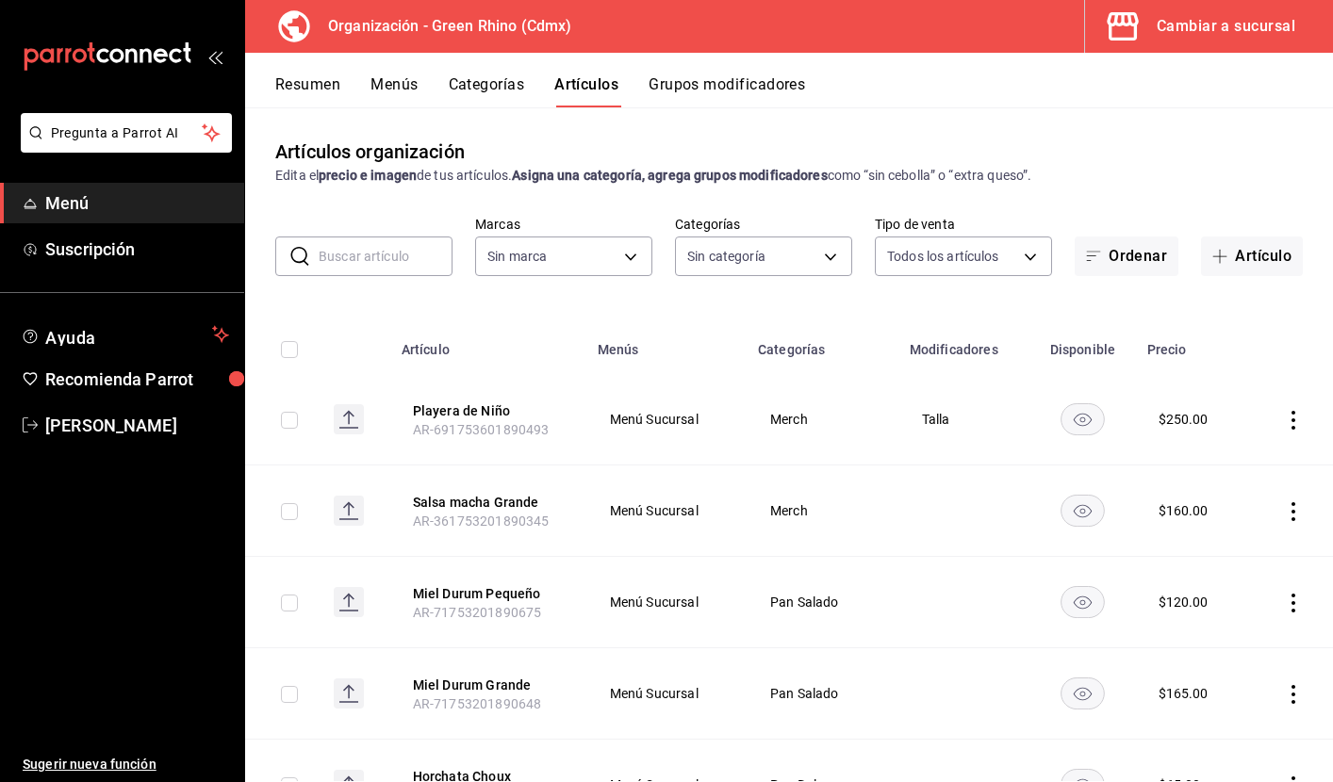
type input "718e4269-ab1b-41b6-b1a3-b54ad853307e"
type input "a63415d0-f08f-4da5-93bf-970c3b860b08,be571465-ace9-4e63-97a2-0382f1ecc6c2,096c3…"
click at [410, 90] on button "Menús" at bounding box center [393, 91] width 47 height 32
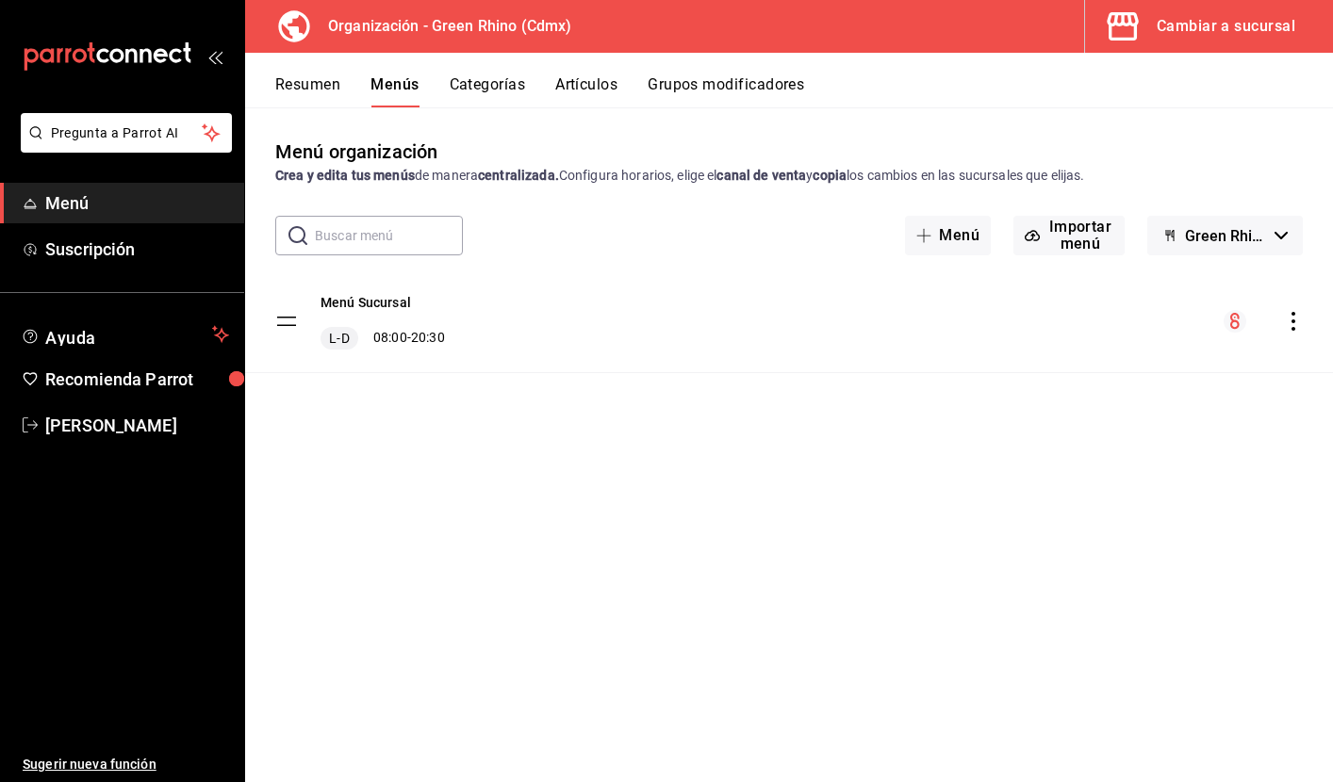
click at [1236, 233] on span "Green Rhino - Borrador" at bounding box center [1226, 236] width 82 height 18
click at [1077, 177] on div at bounding box center [666, 391] width 1333 height 782
click at [305, 87] on button "Resumen" at bounding box center [307, 91] width 65 height 32
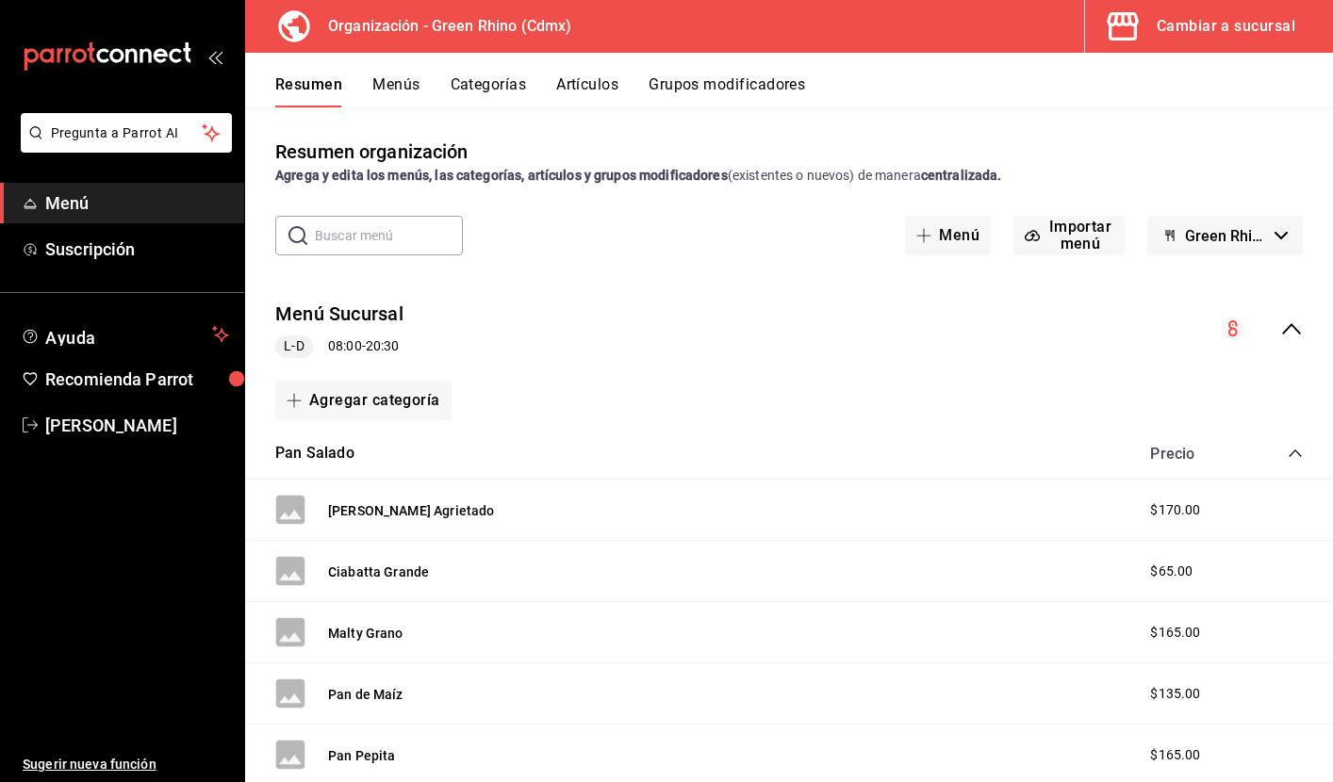
click at [394, 87] on button "Menús" at bounding box center [395, 91] width 47 height 32
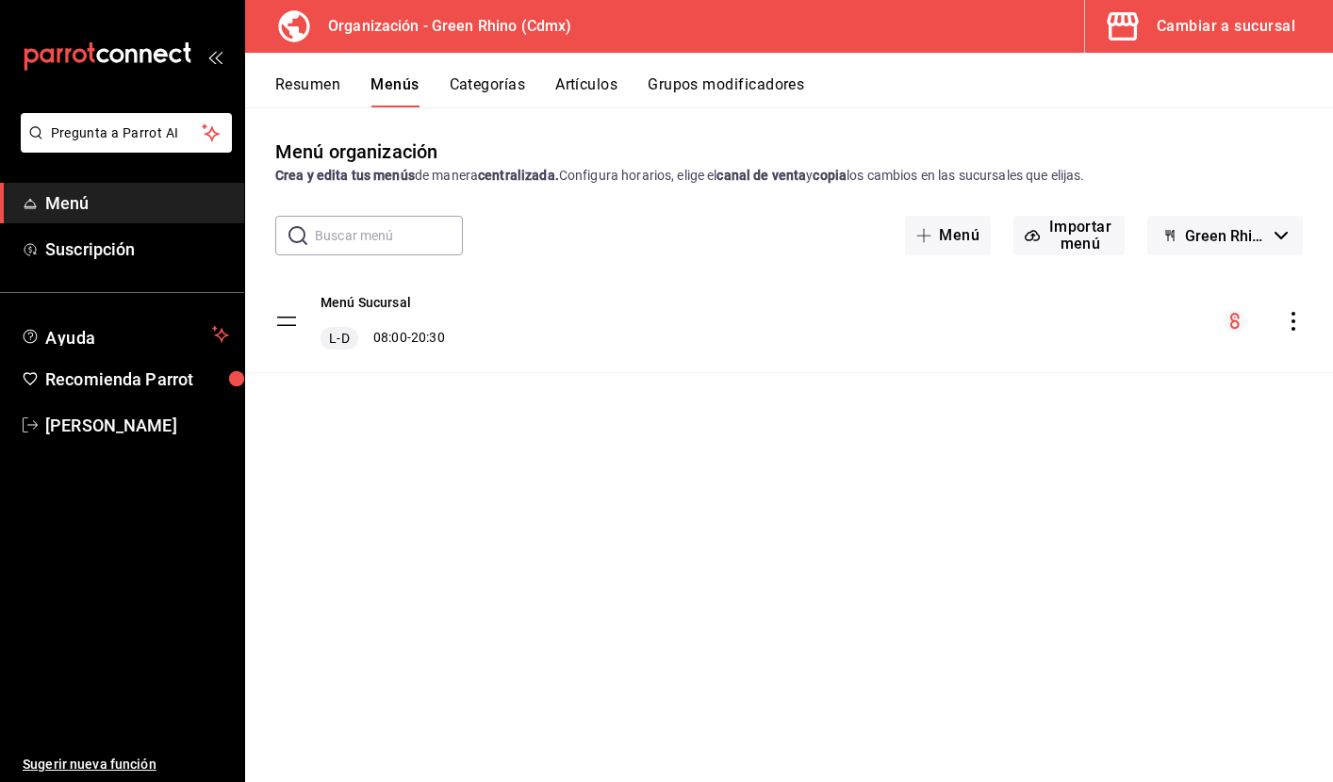
click at [1301, 319] on icon "actions" at bounding box center [1293, 321] width 19 height 19
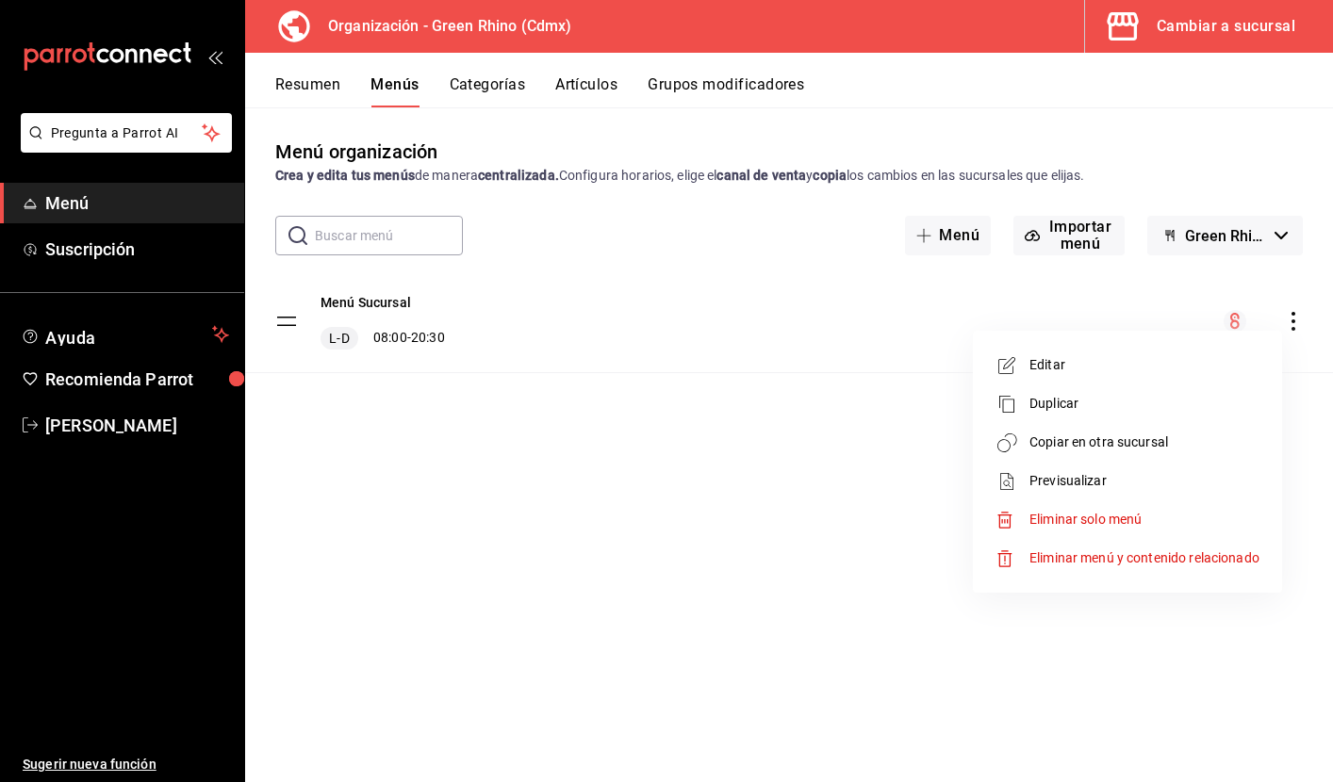
click at [1190, 443] on span "Copiar en otra sucursal" at bounding box center [1144, 443] width 230 height 20
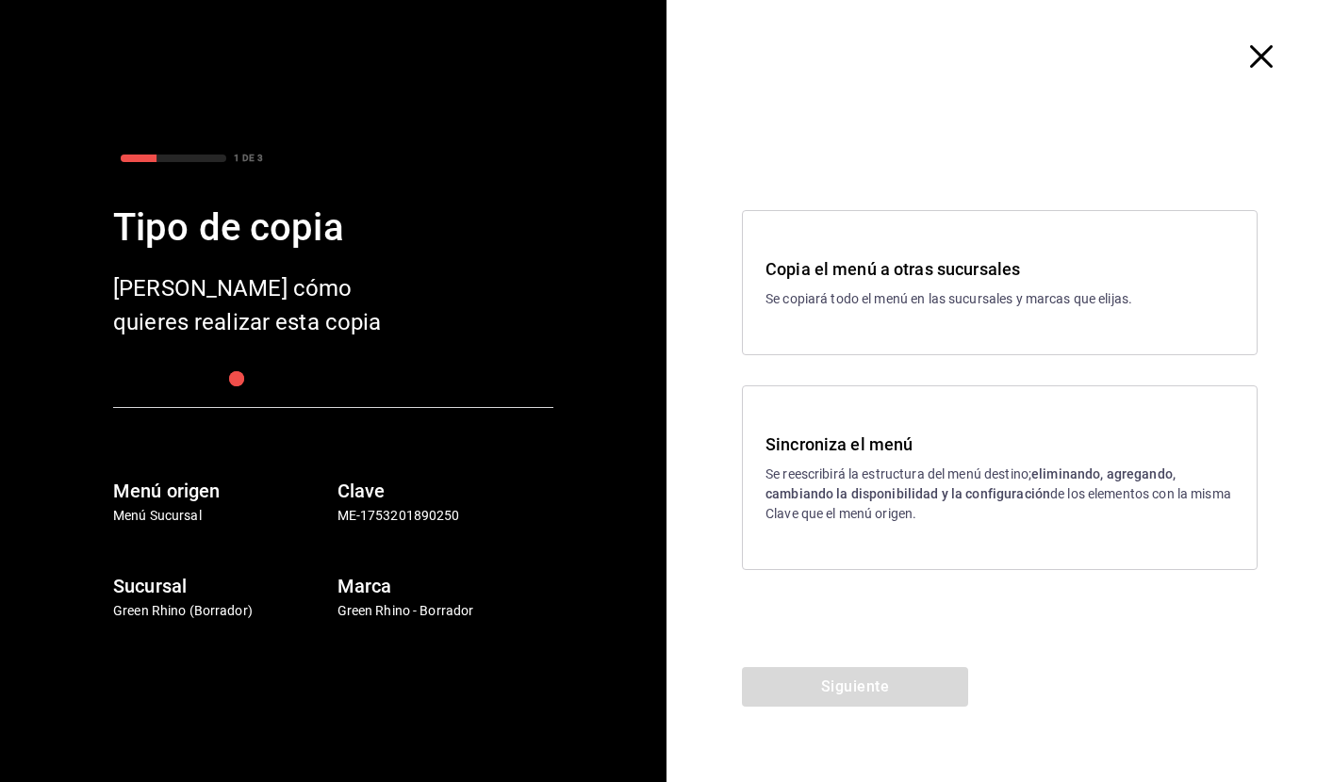
click at [1005, 311] on div "Copia el menú a otras sucursales Se copiará todo el menú en las sucursales y ma…" at bounding box center [1000, 282] width 516 height 145
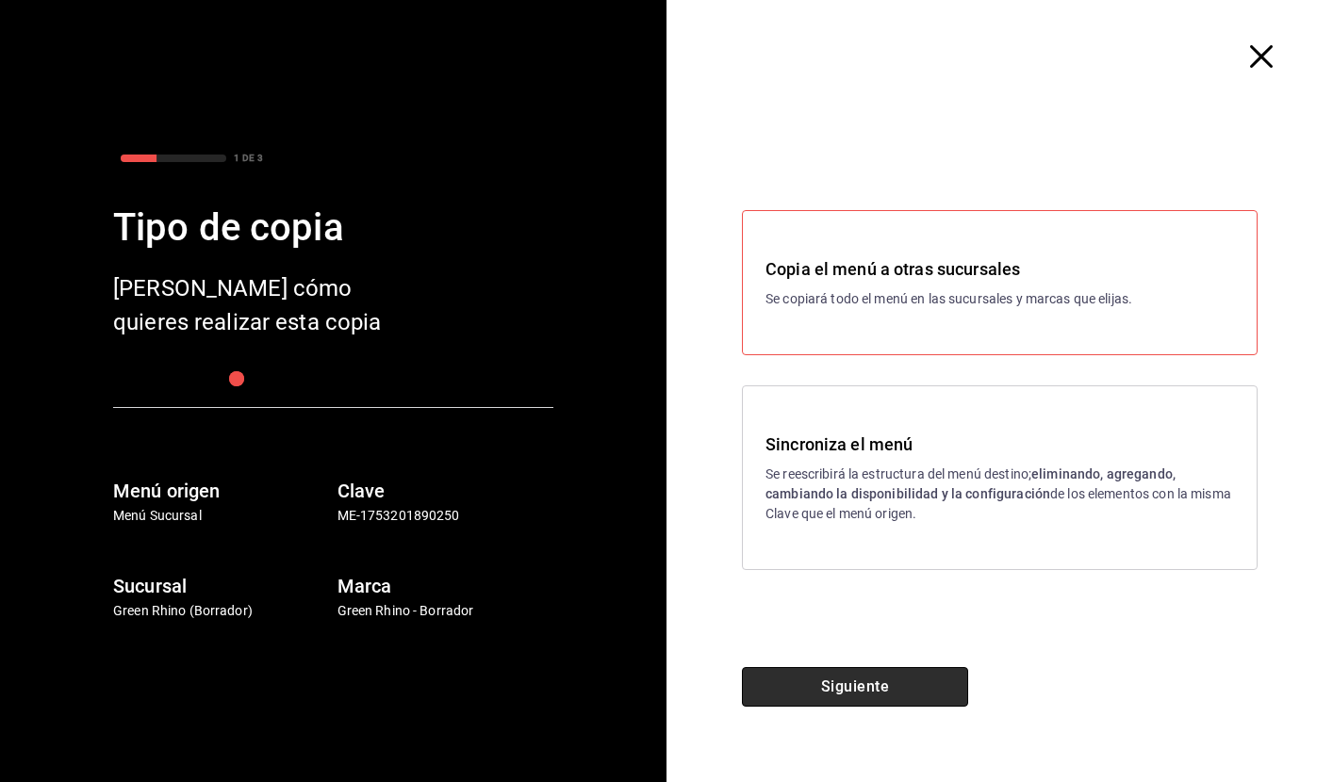
click at [825, 701] on button "Siguiente" at bounding box center [855, 687] width 226 height 40
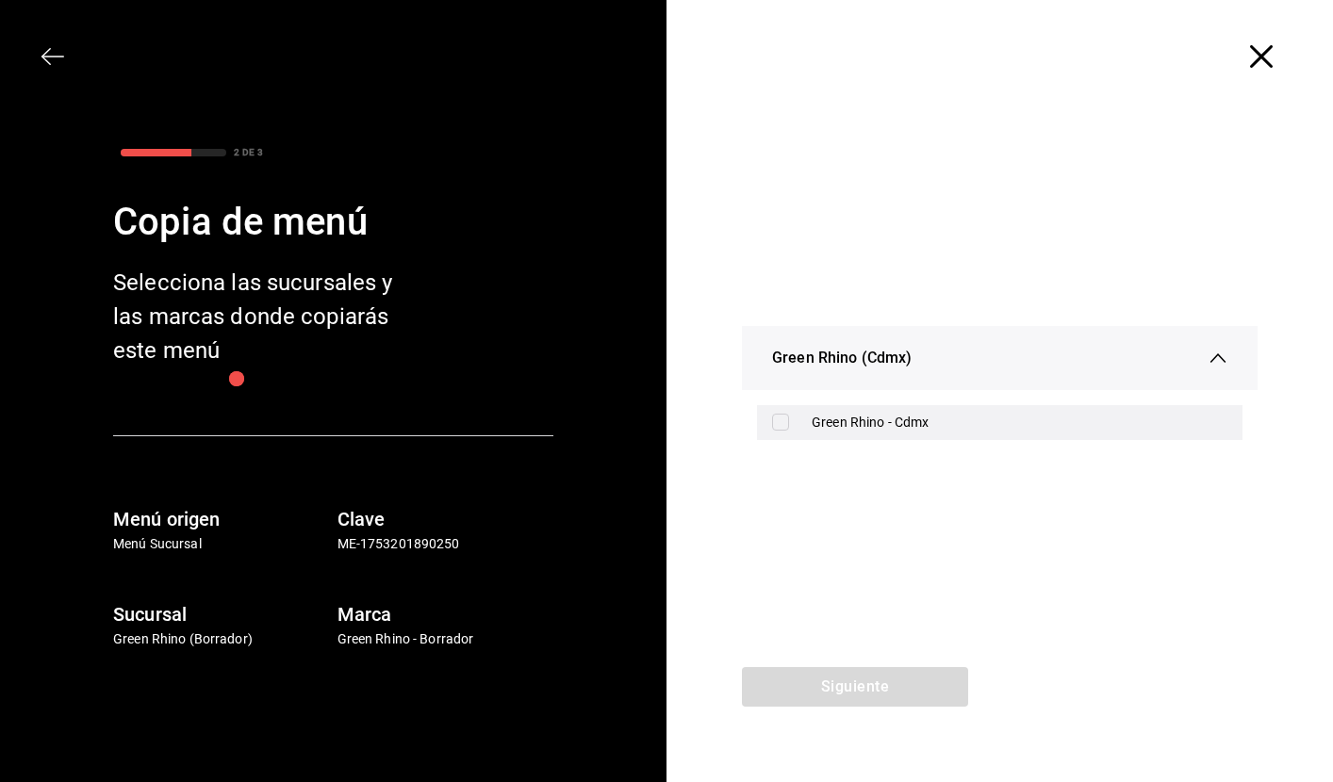
click at [772, 418] on input "checkbox" at bounding box center [780, 422] width 17 height 17
checkbox input "true"
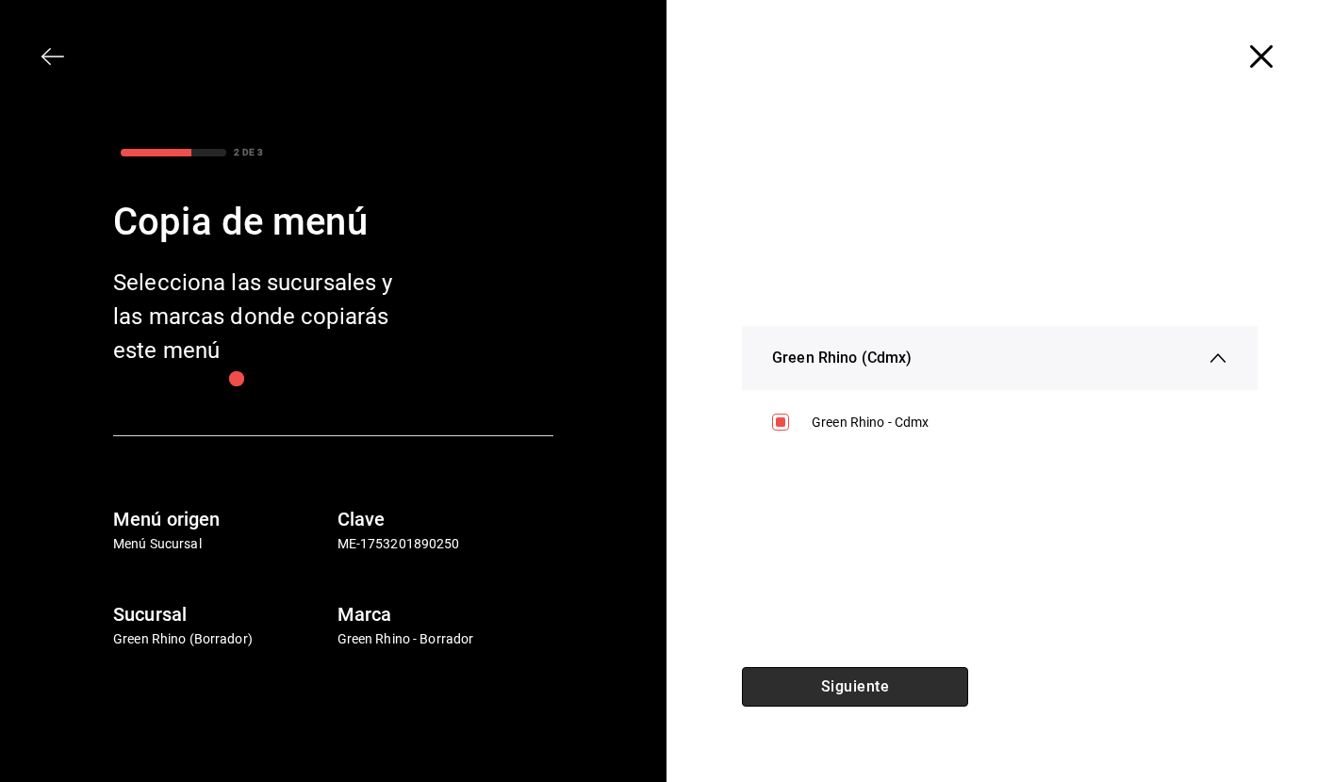
click at [794, 691] on button "Siguiente" at bounding box center [855, 687] width 226 height 40
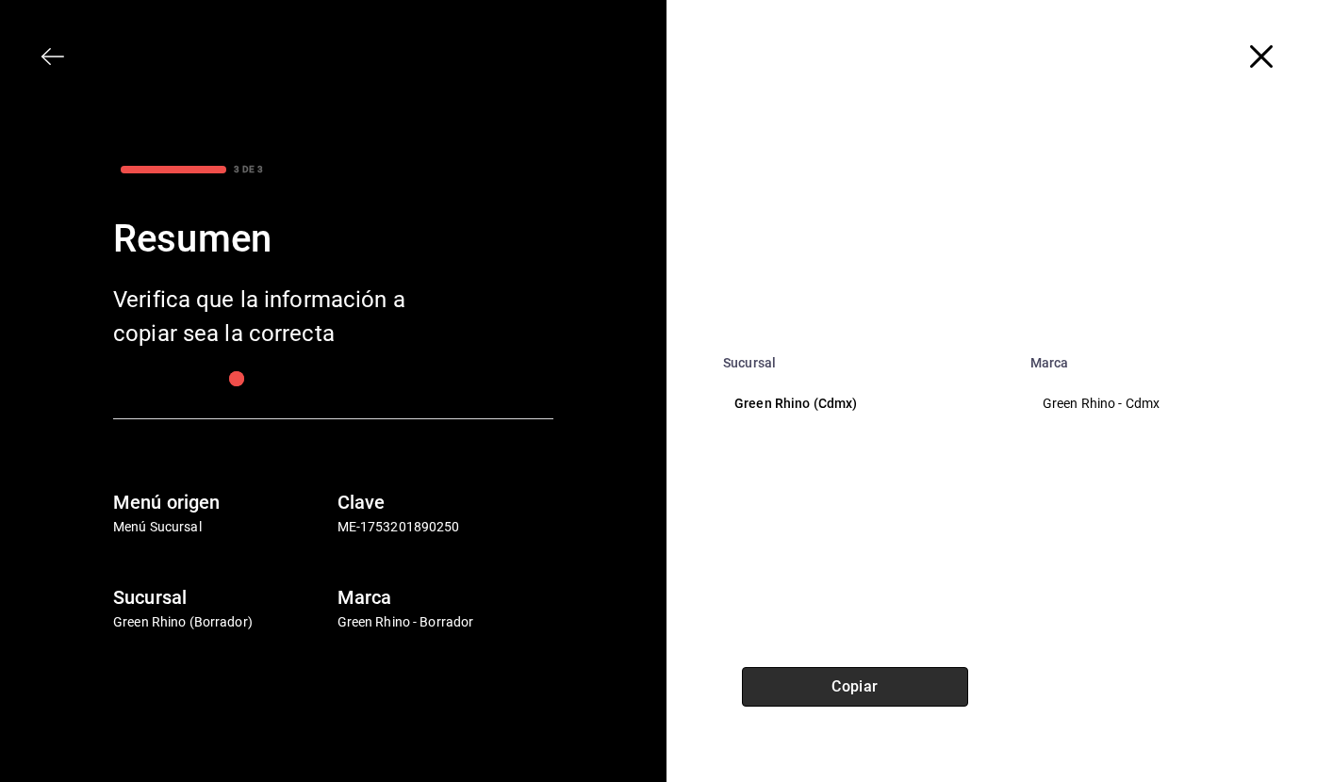
click at [794, 691] on button "Copiar" at bounding box center [855, 687] width 226 height 40
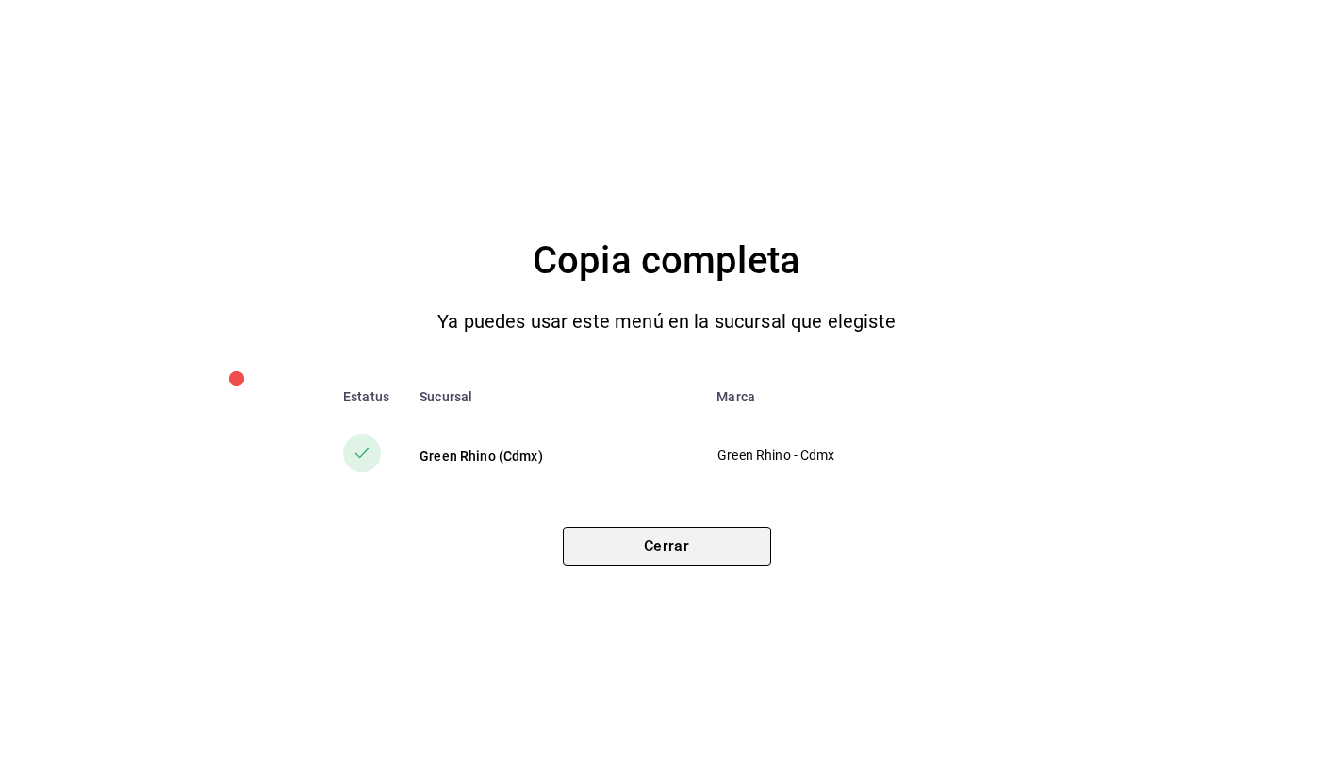
click at [655, 549] on button "Cerrar" at bounding box center [667, 547] width 208 height 40
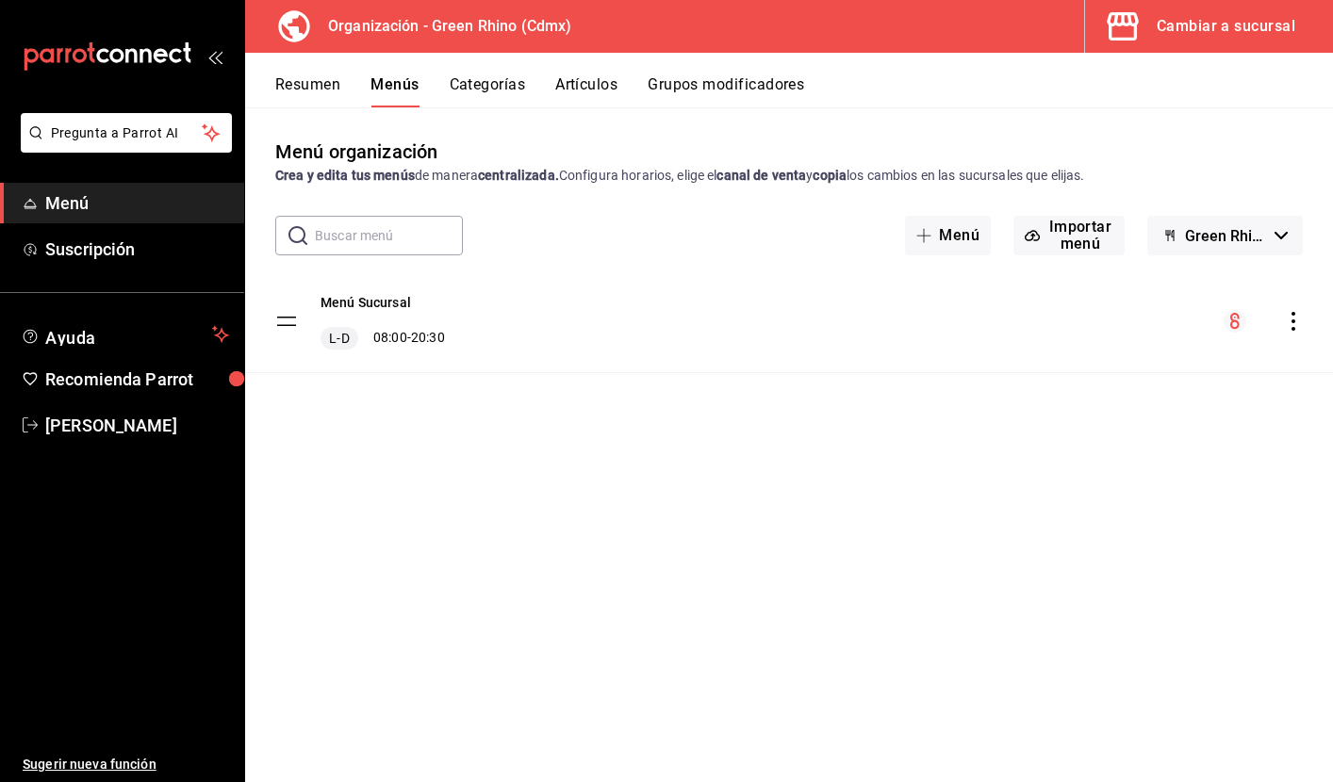
click at [1209, 34] on div "Cambiar a sucursal" at bounding box center [1225, 26] width 139 height 26
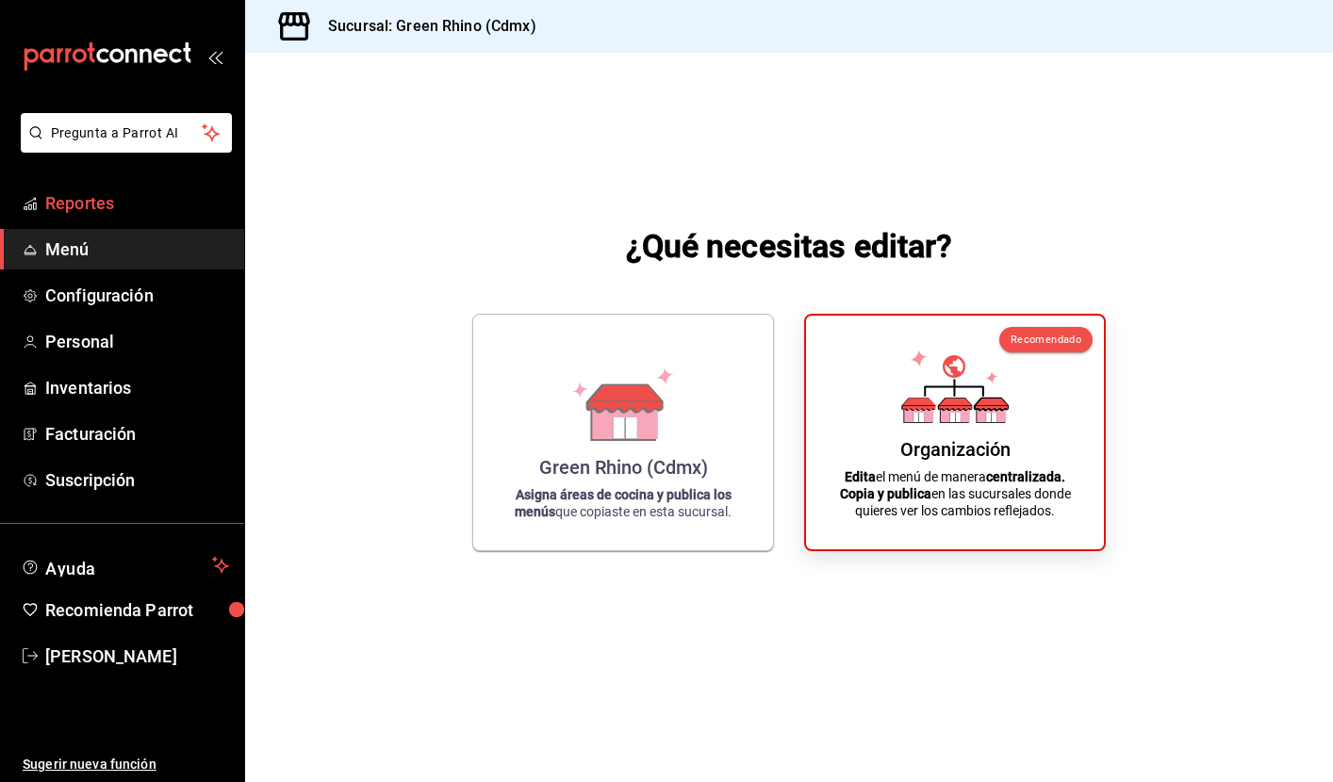
click at [87, 212] on span "Reportes" at bounding box center [137, 202] width 184 height 25
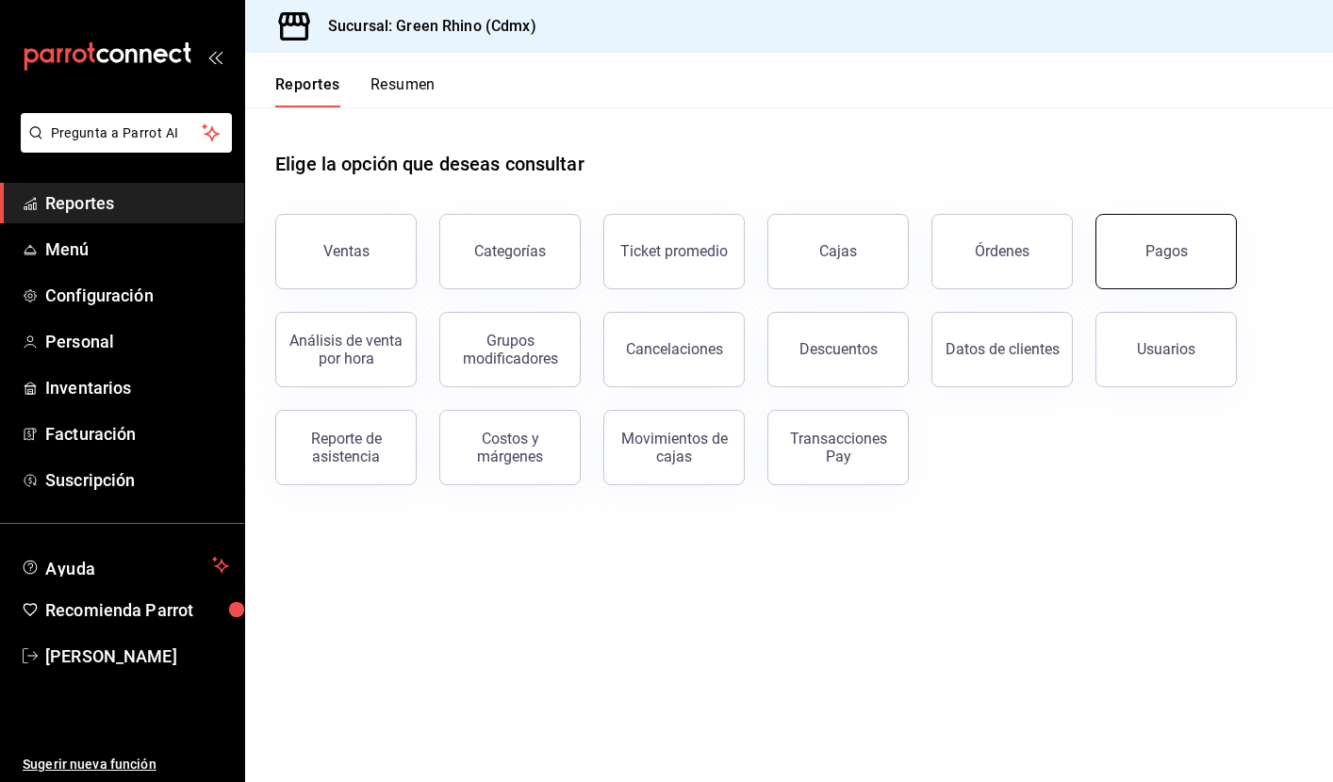
click at [1176, 239] on button "Pagos" at bounding box center [1165, 251] width 141 height 75
